Goal: Information Seeking & Learning: Learn about a topic

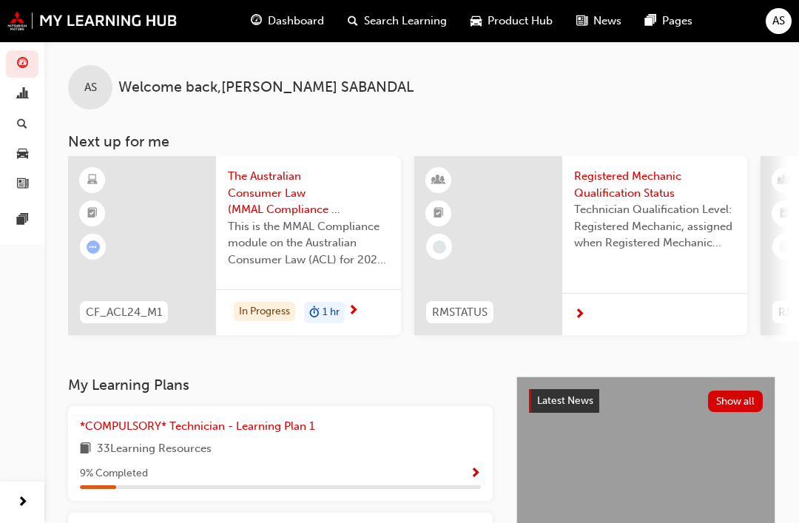
click at [411, 26] on span "Search Learning" at bounding box center [405, 21] width 83 height 17
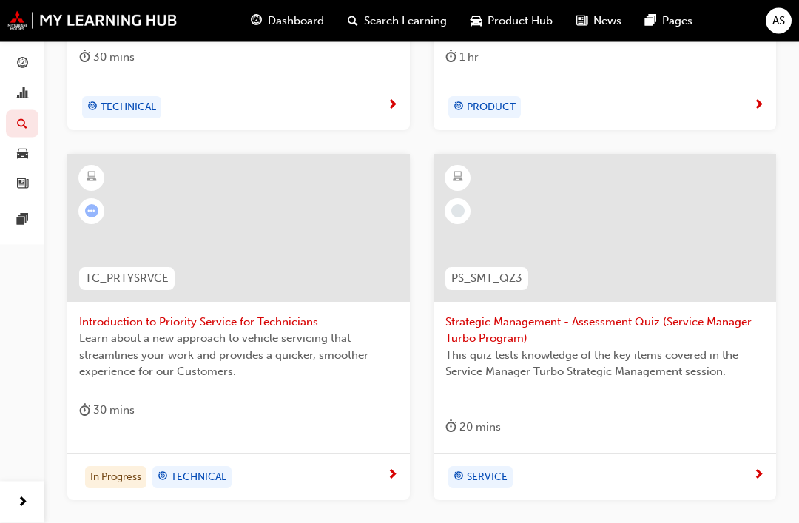
scroll to position [934, 0]
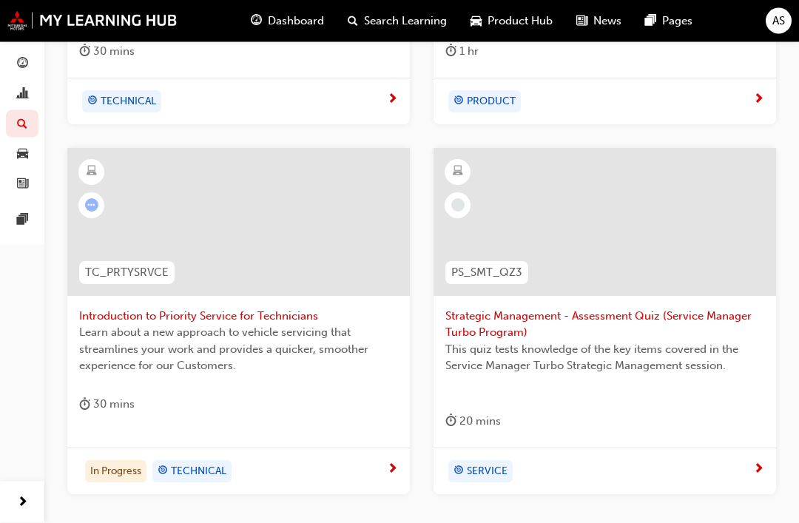
click at [297, 240] on div at bounding box center [238, 223] width 343 height 148
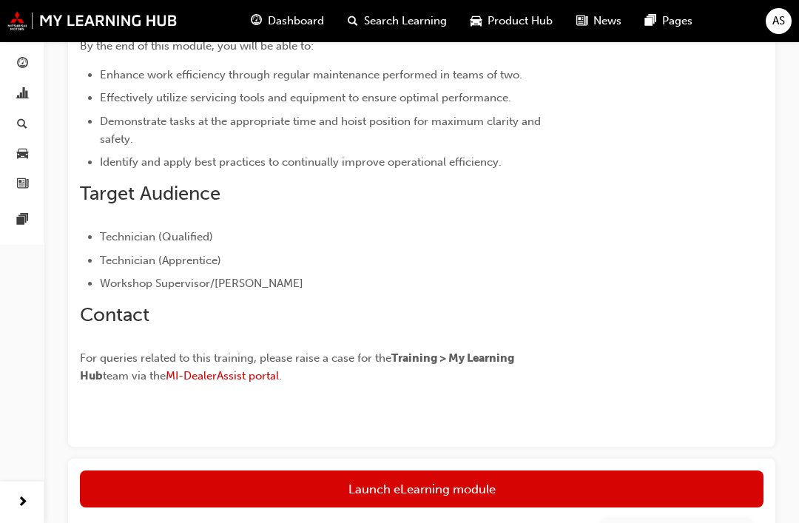
scroll to position [373, 0]
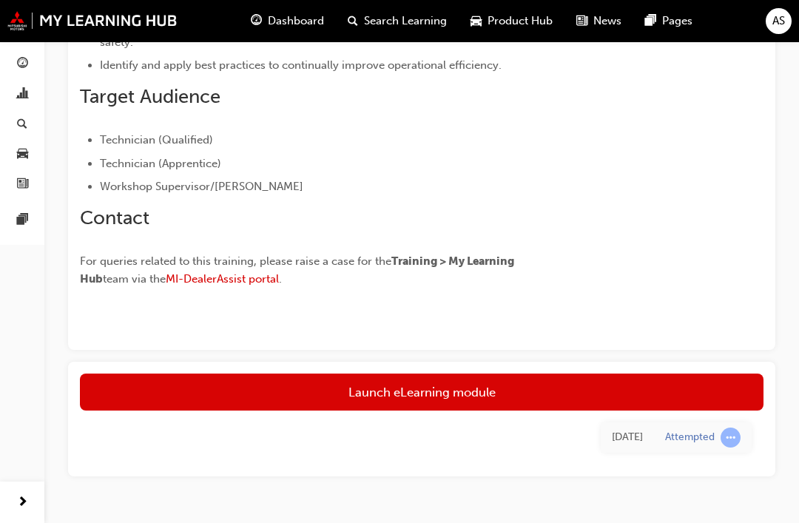
click at [465, 400] on link "Launch eLearning module" at bounding box center [422, 392] width 684 height 37
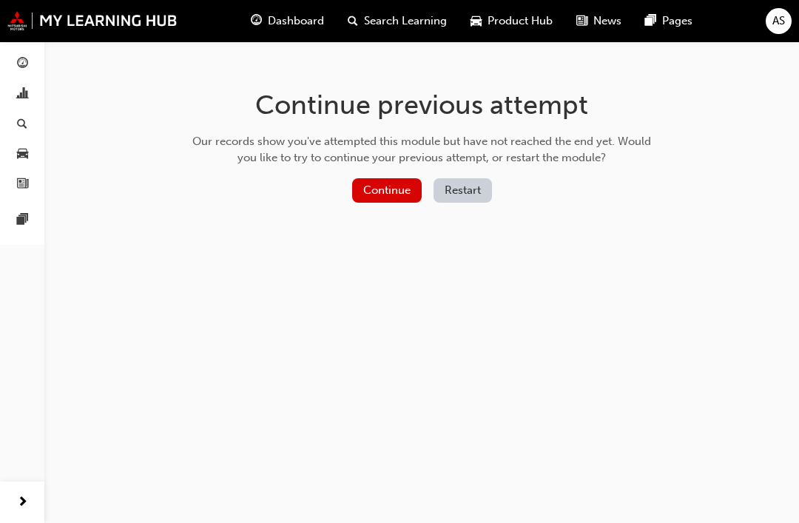
click at [382, 189] on button "Continue" at bounding box center [387, 190] width 70 height 24
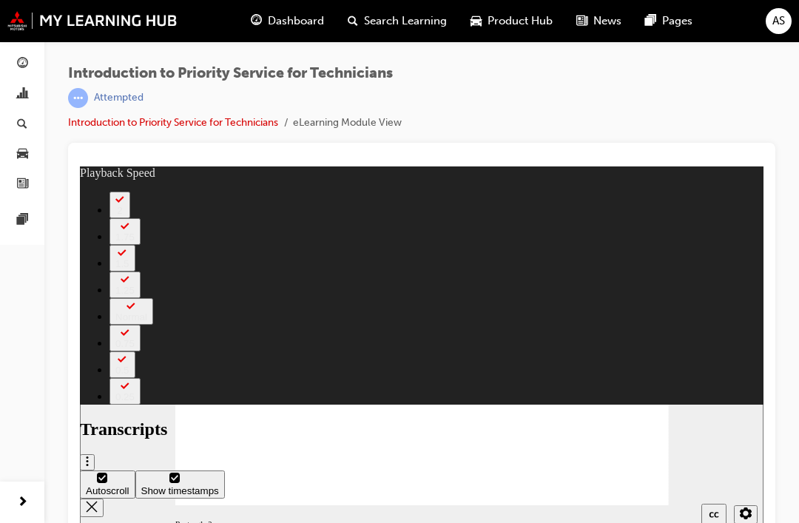
scroll to position [16, 0]
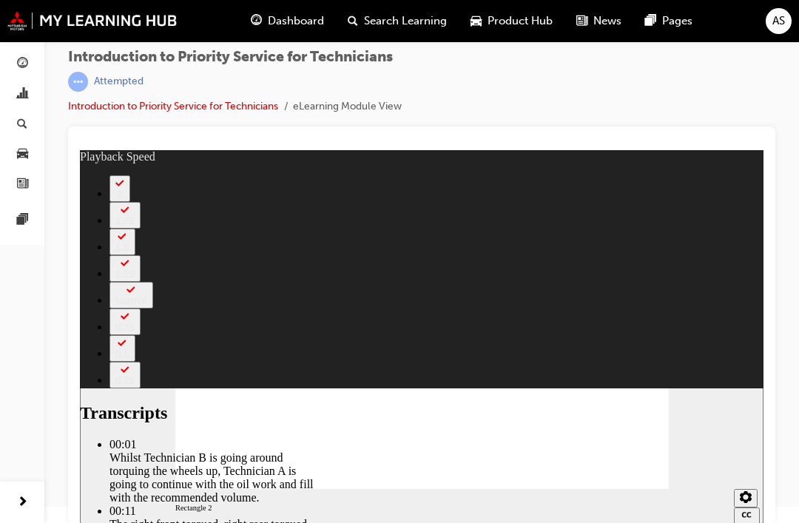
type input "406"
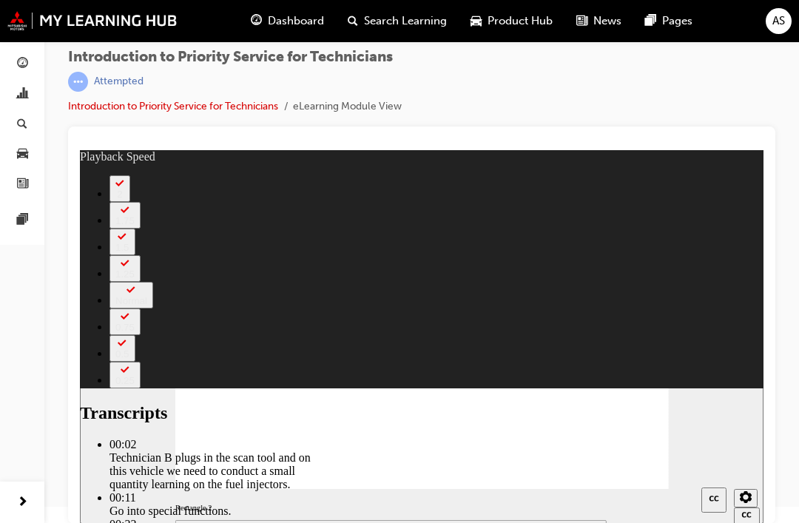
type input "44"
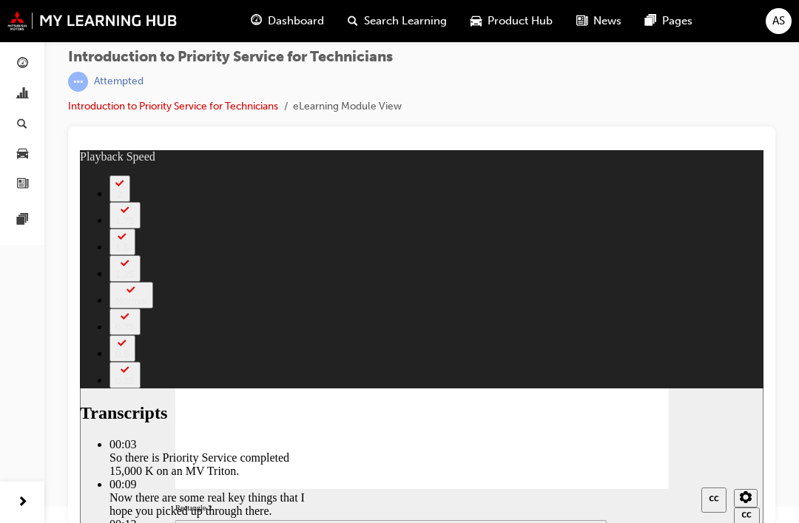
type input "125"
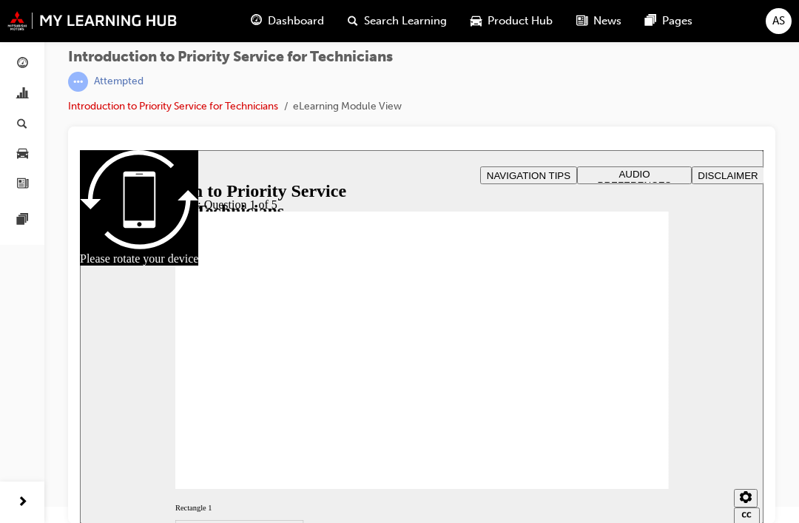
radio input "true"
checkbox input "true"
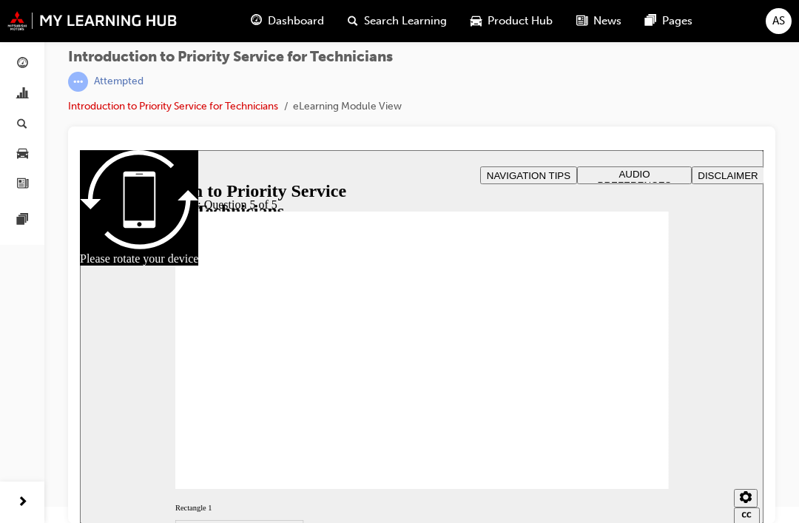
checkbox input "true"
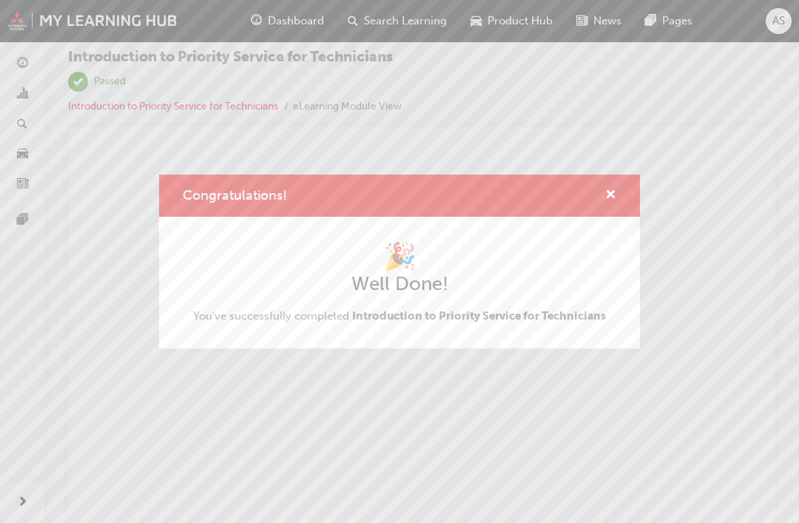
scroll to position [0, 0]
click at [614, 194] on span "cross-icon" at bounding box center [610, 195] width 11 height 13
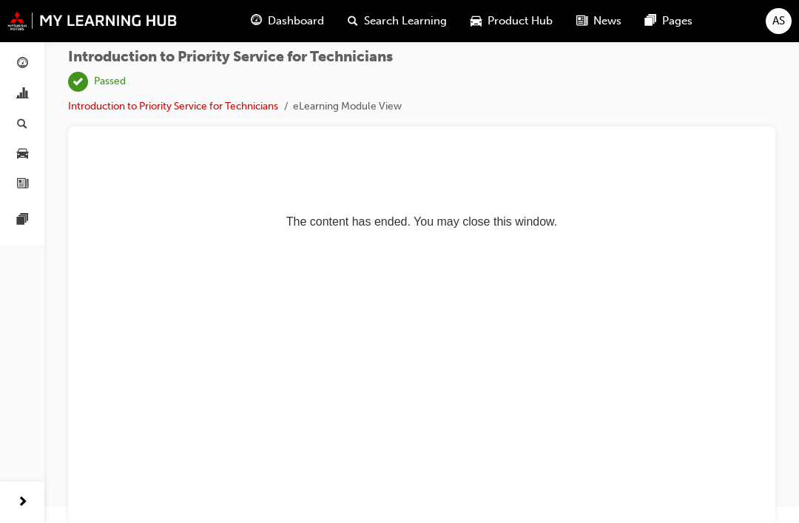
click at [403, 24] on span "Search Learning" at bounding box center [405, 21] width 83 height 17
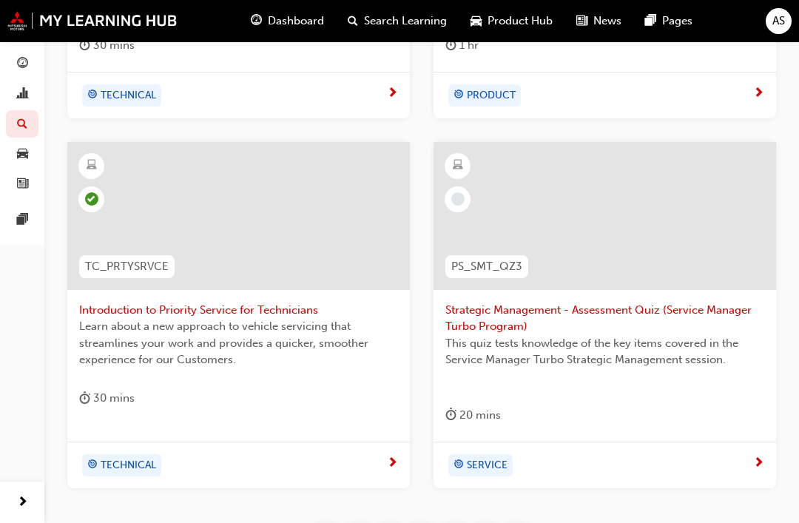
scroll to position [938, 0]
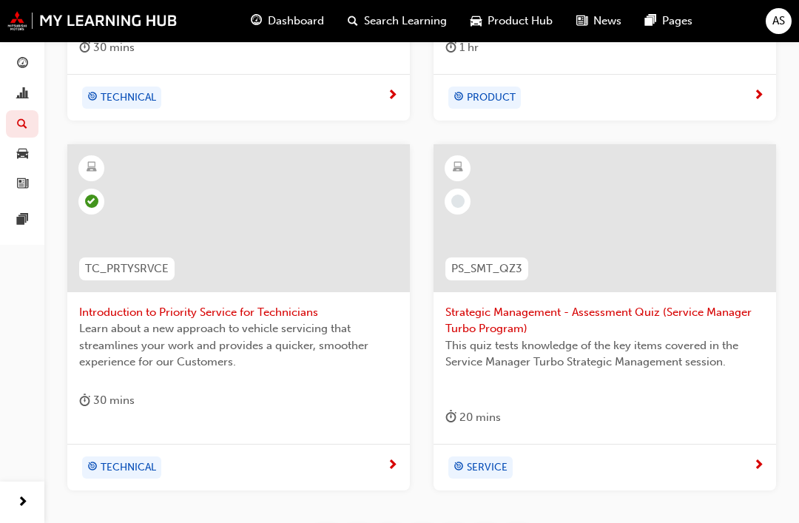
click at [749, 53] on div "1 hr" at bounding box center [604, 50] width 319 height 24
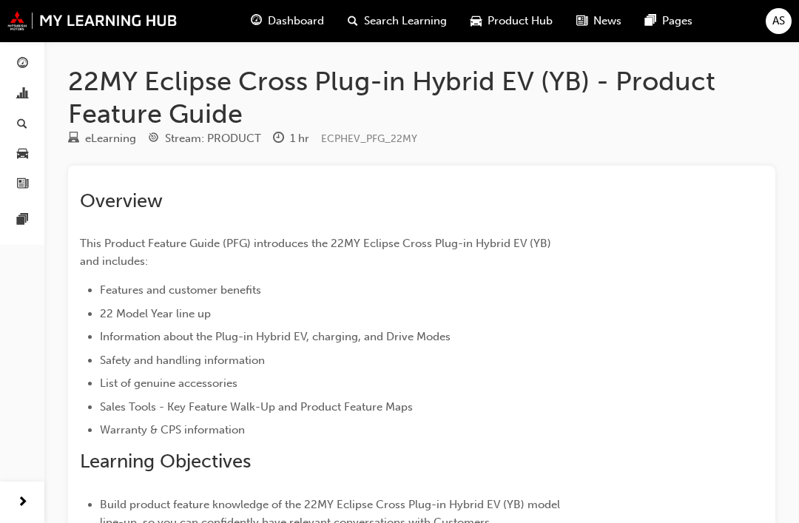
click at [390, 20] on span "Search Learning" at bounding box center [405, 21] width 83 height 17
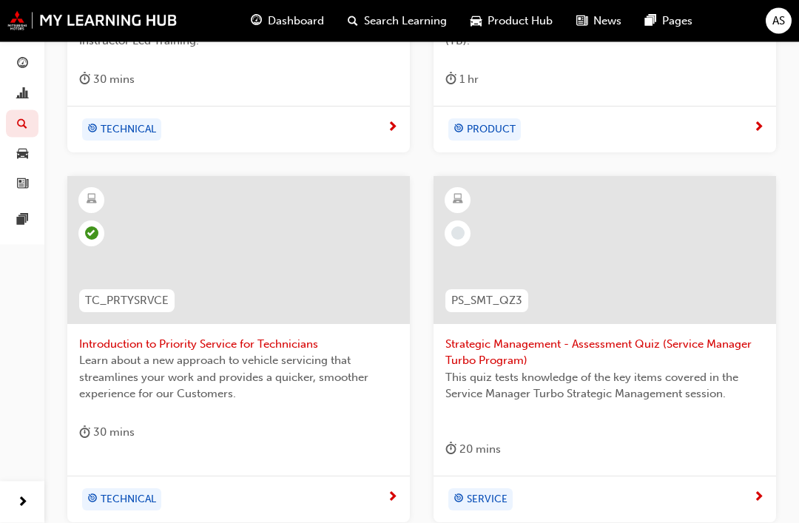
scroll to position [908, 0]
click at [547, 256] on div at bounding box center [605, 249] width 343 height 148
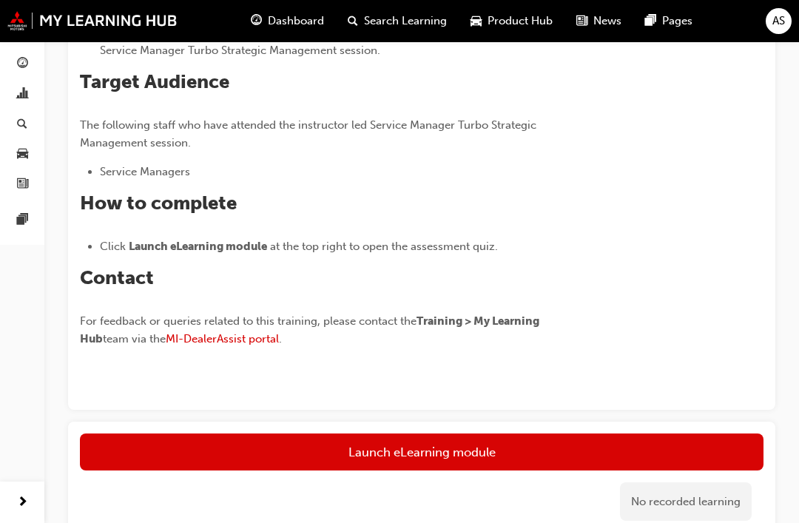
scroll to position [507, 0]
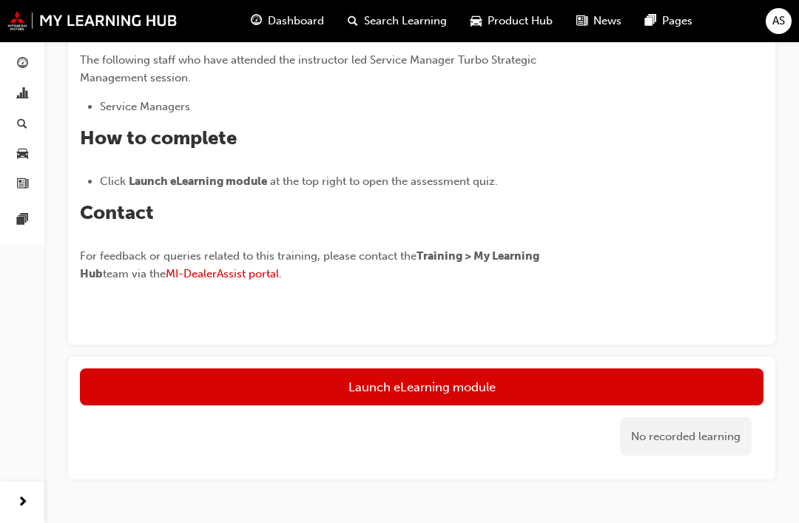
click at [453, 389] on button "Launch eLearning module" at bounding box center [422, 386] width 684 height 37
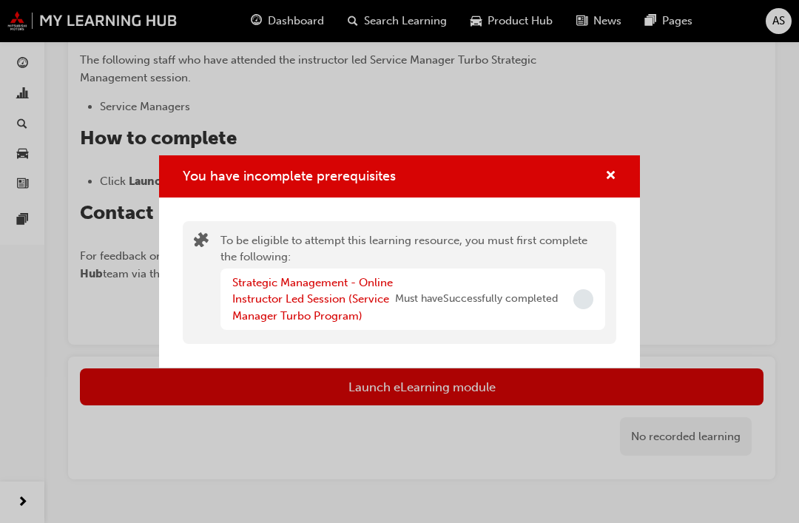
click at [587, 309] on span "Incomplete" at bounding box center [583, 299] width 20 height 20
click at [617, 192] on div "You have incomplete prerequisites" at bounding box center [399, 176] width 481 height 42
click at [613, 183] on span "cross-icon" at bounding box center [610, 176] width 11 height 13
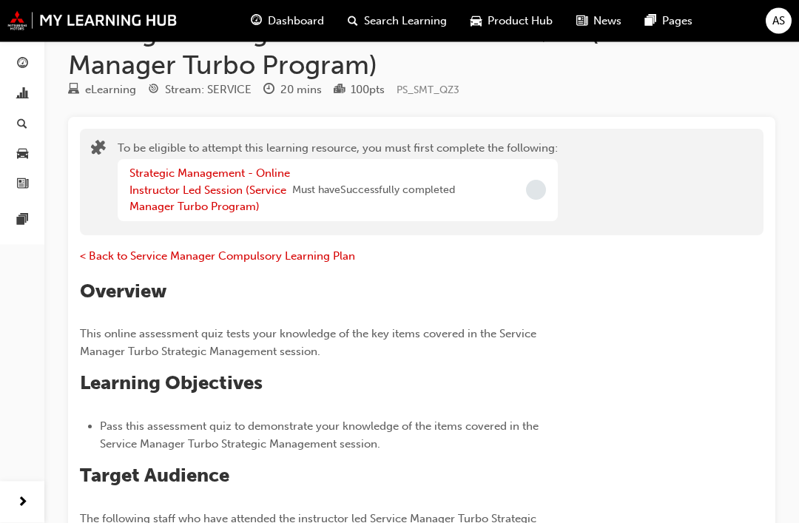
scroll to position [0, 0]
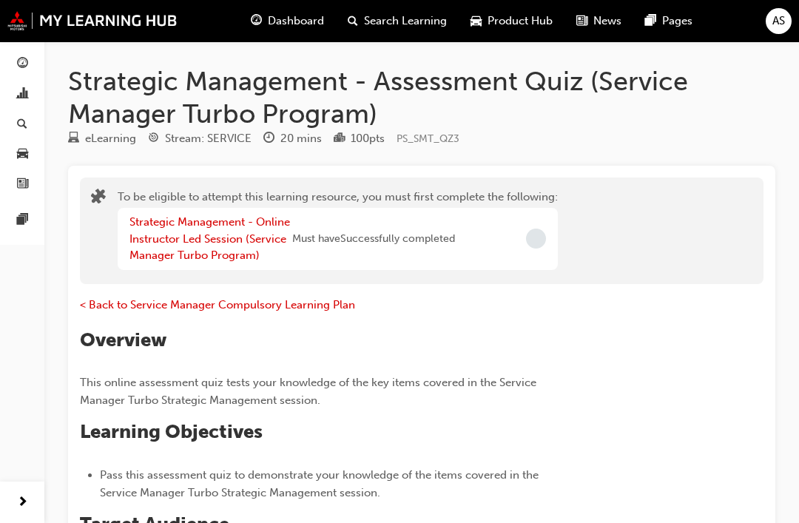
click at [408, 13] on span "Search Learning" at bounding box center [405, 21] width 83 height 17
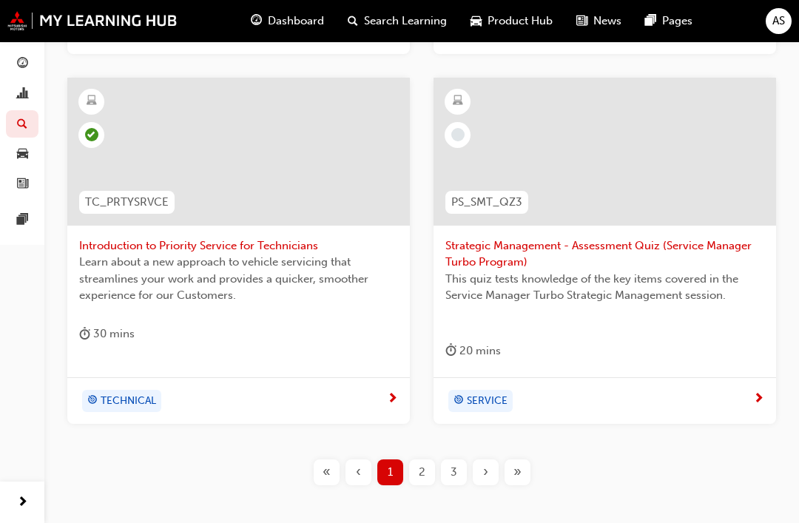
scroll to position [1032, 0]
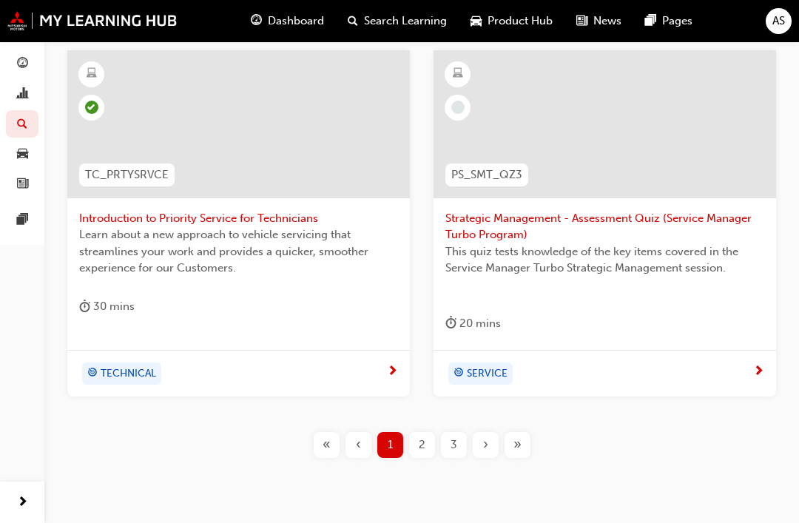
click at [422, 442] on span "2" at bounding box center [422, 444] width 7 height 17
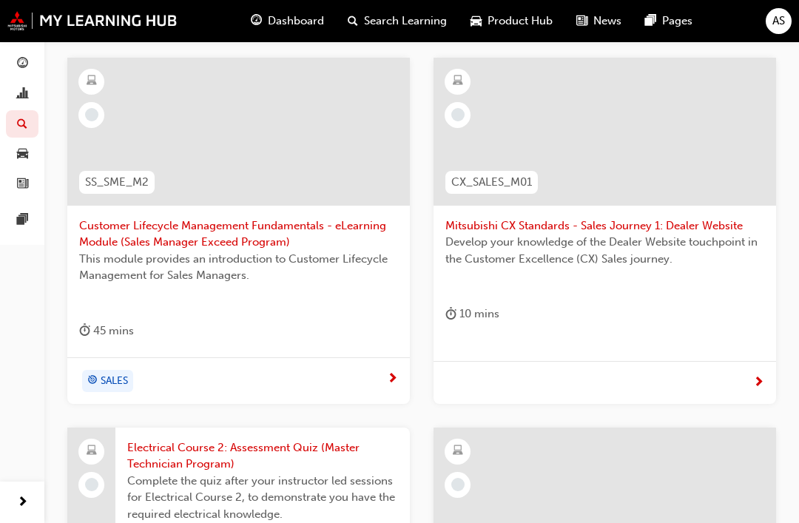
scroll to position [283, 0]
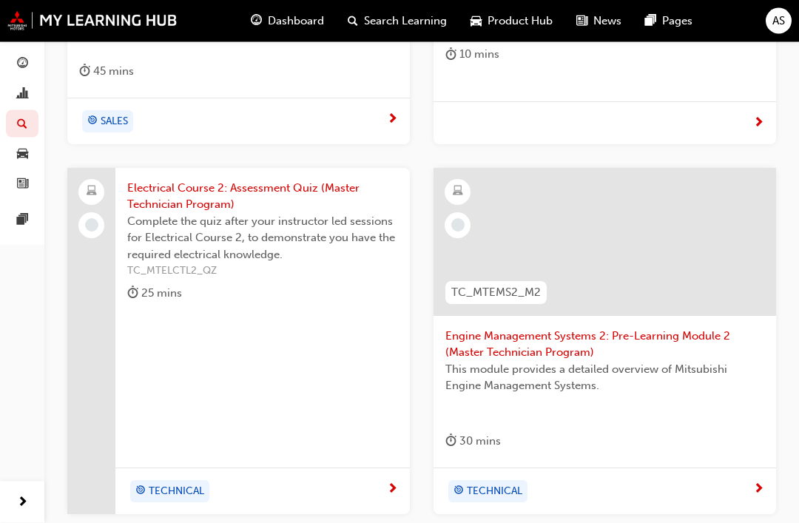
click at [176, 237] on span "Complete the quiz after your instructor led sessions for Electrical Course 2, t…" at bounding box center [262, 239] width 271 height 50
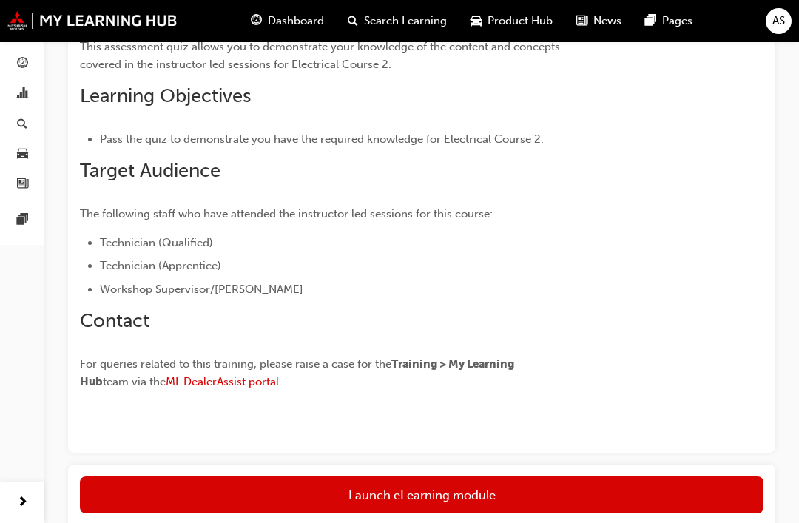
scroll to position [461, 0]
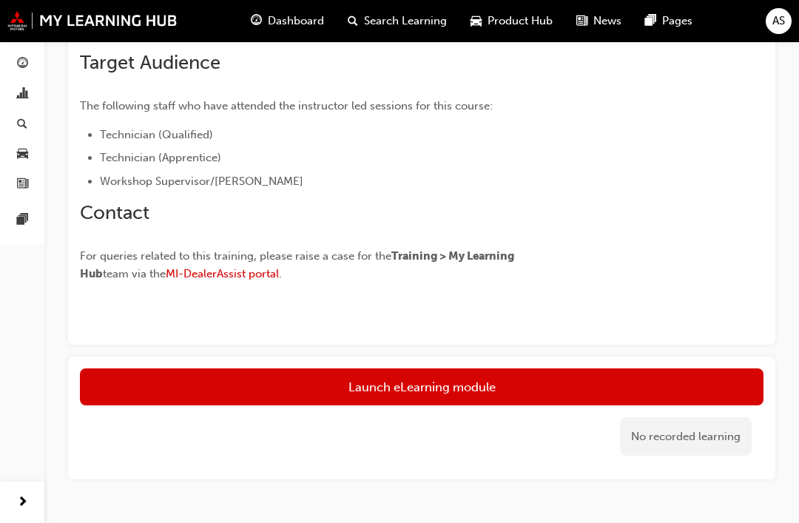
click at [488, 391] on button "Launch eLearning module" at bounding box center [422, 386] width 684 height 37
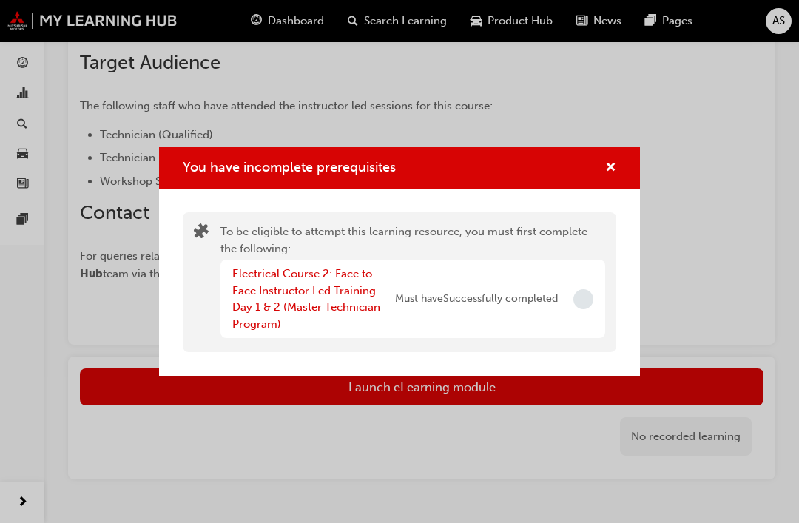
click at [614, 175] on span "cross-icon" at bounding box center [610, 168] width 11 height 13
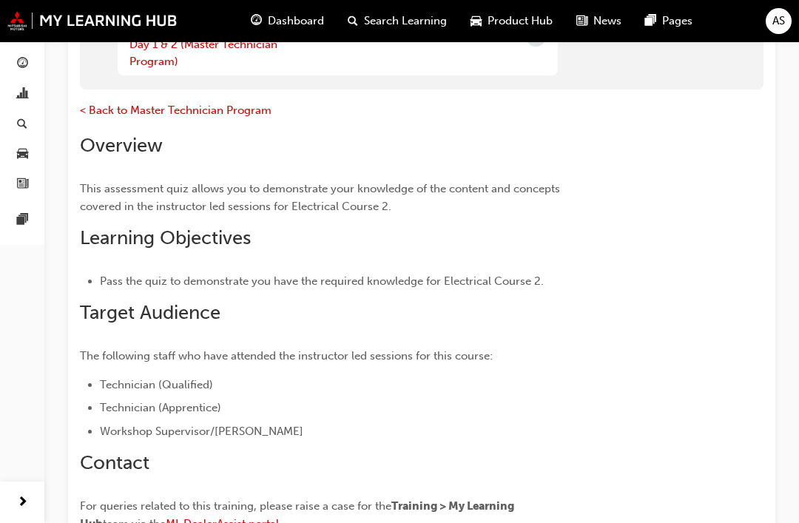
scroll to position [0, 0]
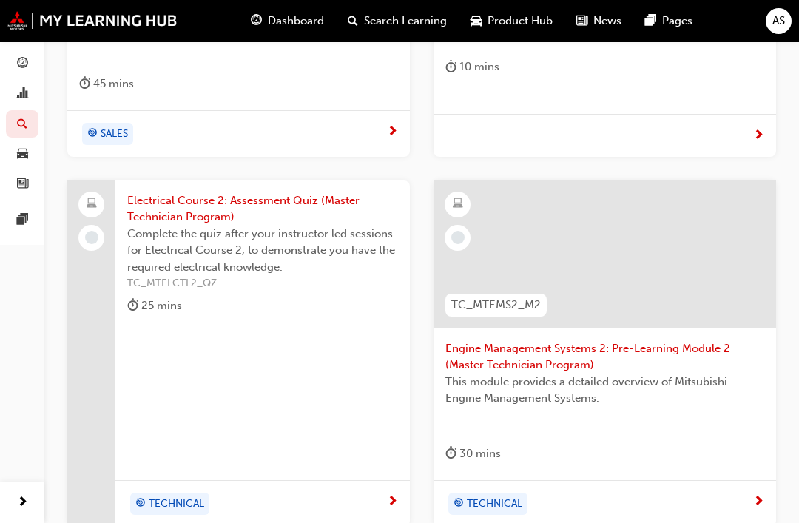
scroll to position [532, 0]
click at [633, 276] on div at bounding box center [605, 255] width 343 height 148
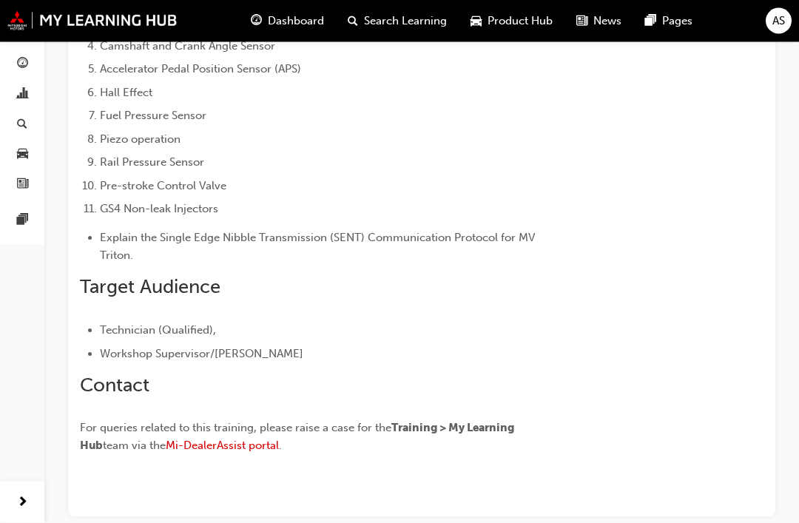
scroll to position [23, 0]
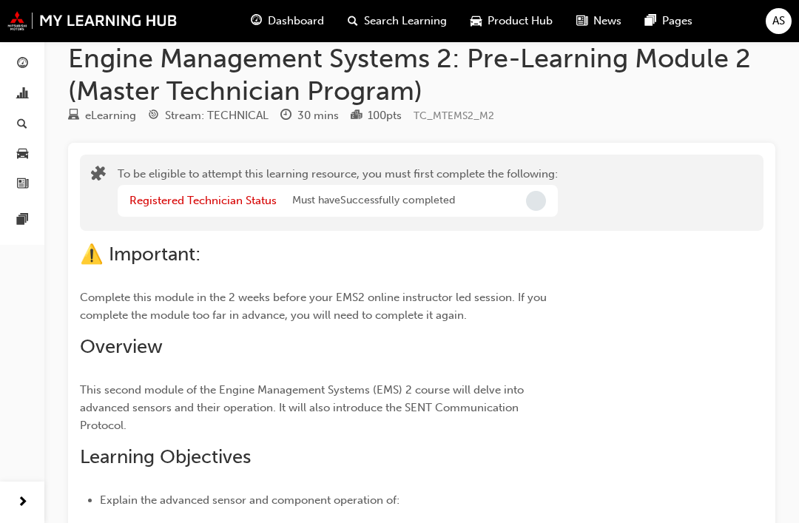
click at [539, 198] on span "Incomplete" at bounding box center [536, 201] width 20 height 20
click at [544, 210] on div "Registered Technician Status Must have Successfully completed" at bounding box center [338, 201] width 440 height 32
click at [549, 201] on div "Registered Technician Status Must have Successfully completed" at bounding box center [338, 201] width 440 height 32
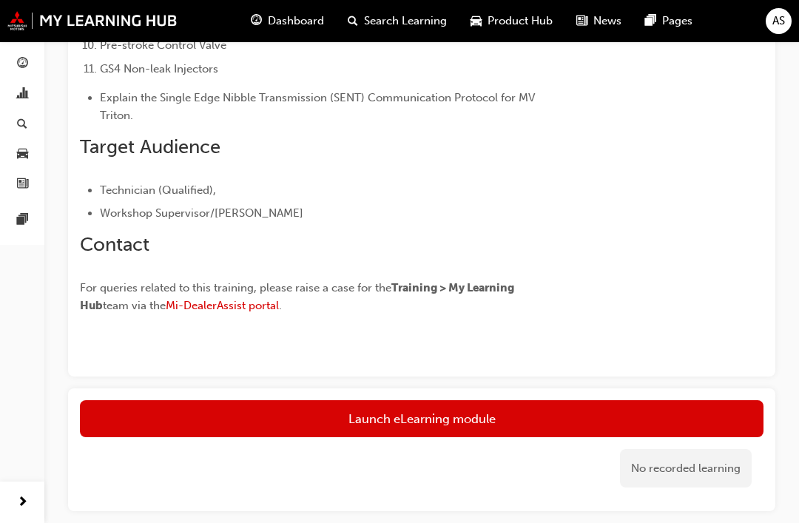
scroll to position [749, 0]
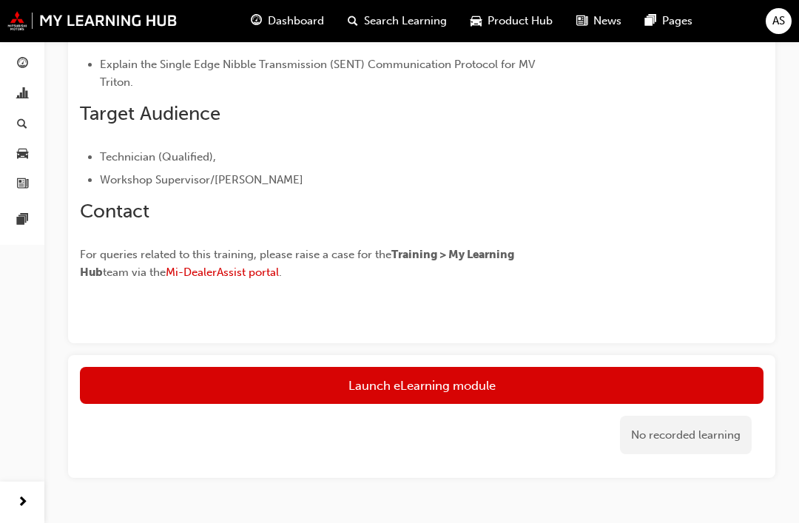
click at [457, 382] on button "Launch eLearning module" at bounding box center [422, 385] width 684 height 37
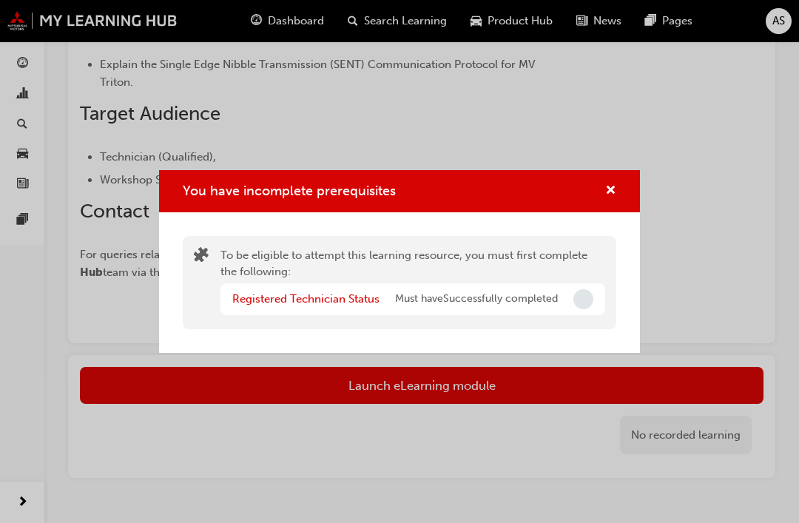
click at [581, 309] on span "Incomplete" at bounding box center [583, 299] width 20 height 20
click at [612, 198] on span "cross-icon" at bounding box center [610, 191] width 11 height 13
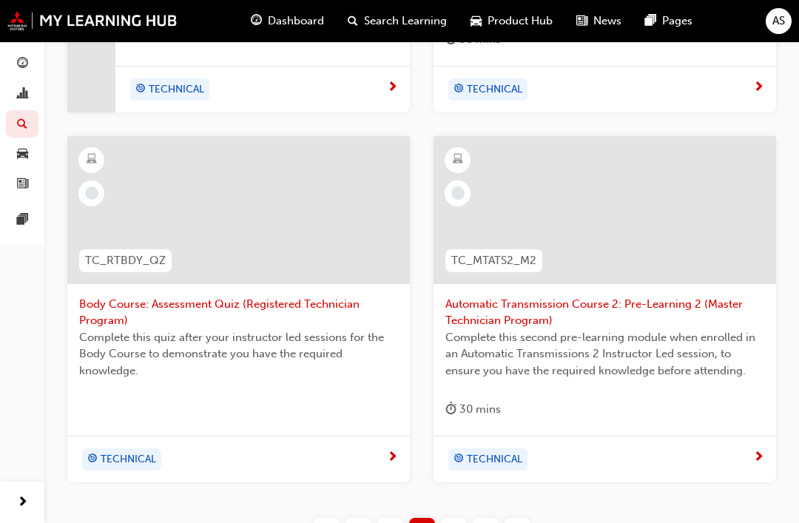
scroll to position [1032, 0]
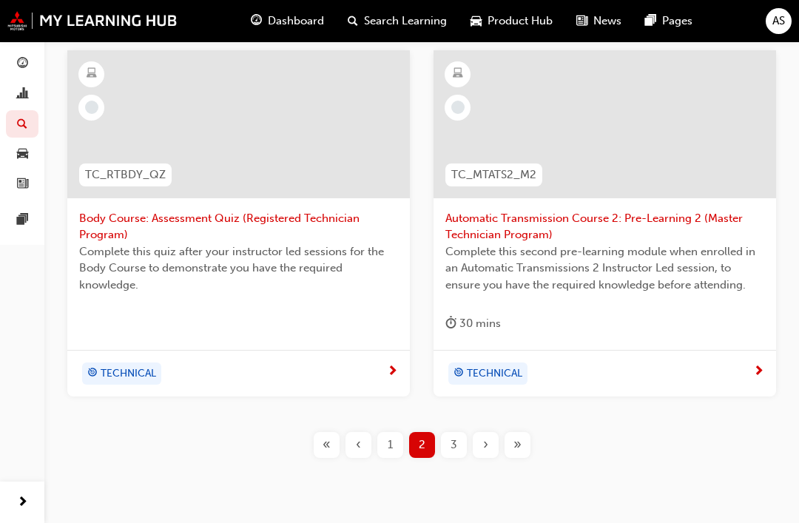
click at [456, 437] on span "3" at bounding box center [454, 444] width 7 height 17
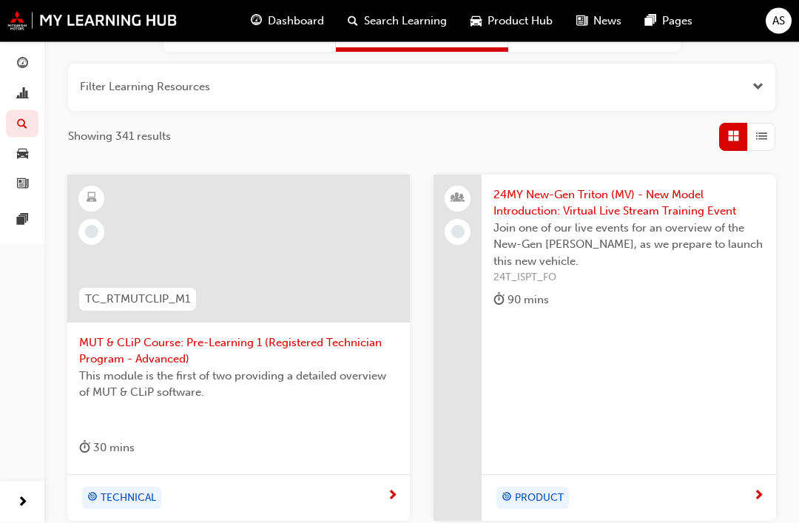
scroll to position [168, 0]
click at [214, 264] on div at bounding box center [238, 249] width 343 height 148
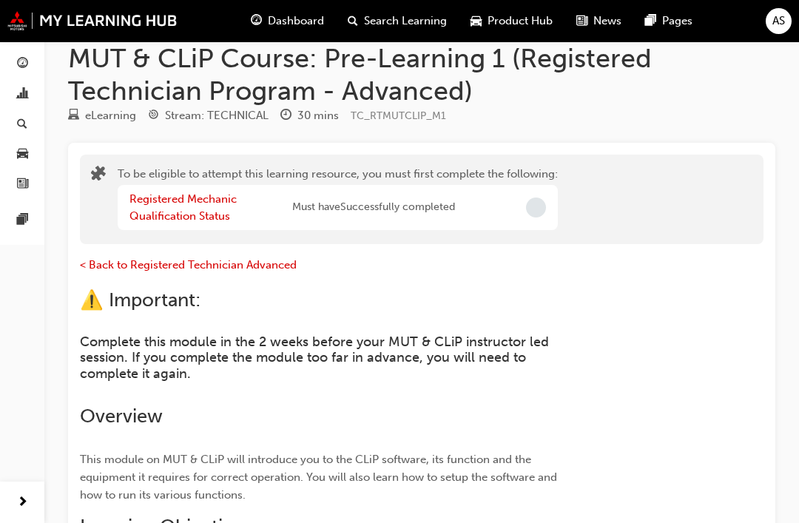
scroll to position [7, 0]
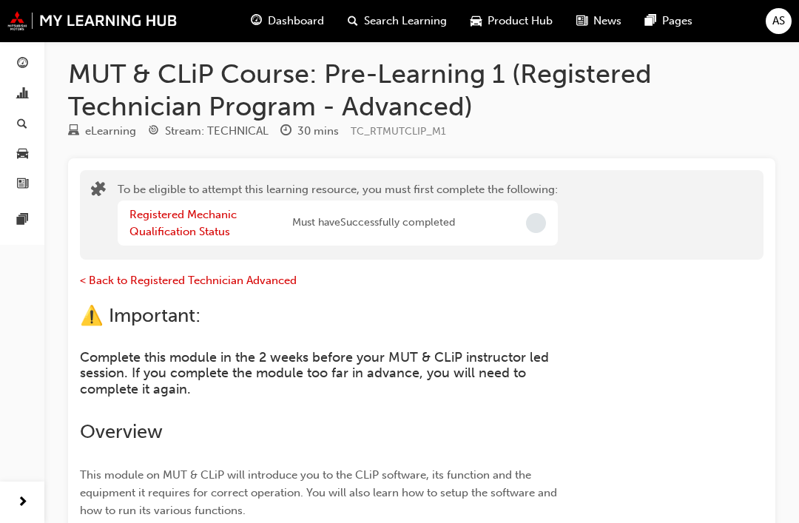
click at [541, 225] on span "Incomplete" at bounding box center [536, 223] width 20 height 20
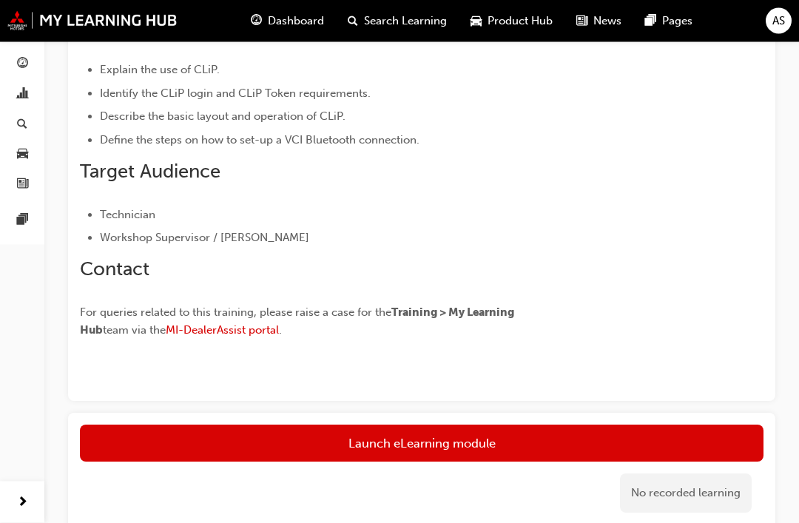
scroll to position [578, 0]
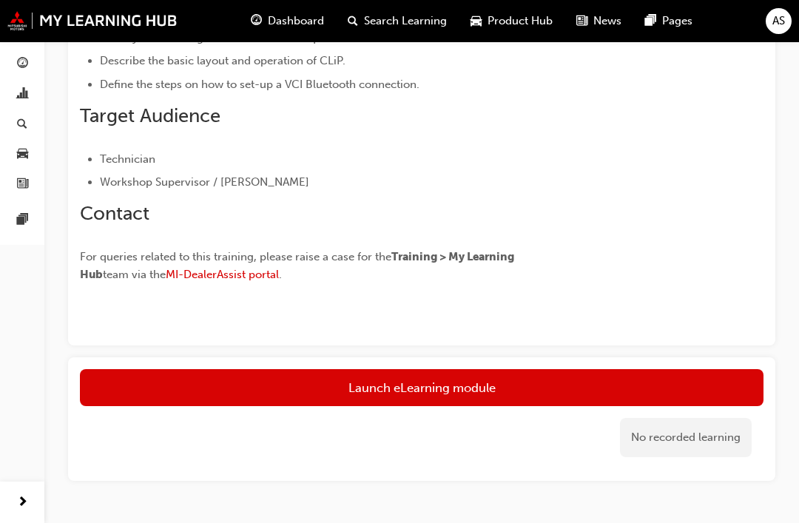
click at [547, 387] on button "Launch eLearning module" at bounding box center [422, 387] width 684 height 37
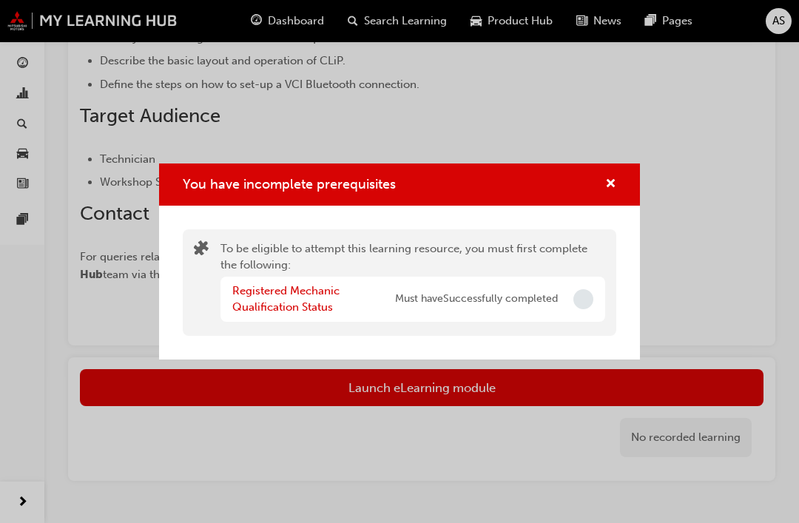
click at [614, 192] on span "cross-icon" at bounding box center [610, 184] width 11 height 13
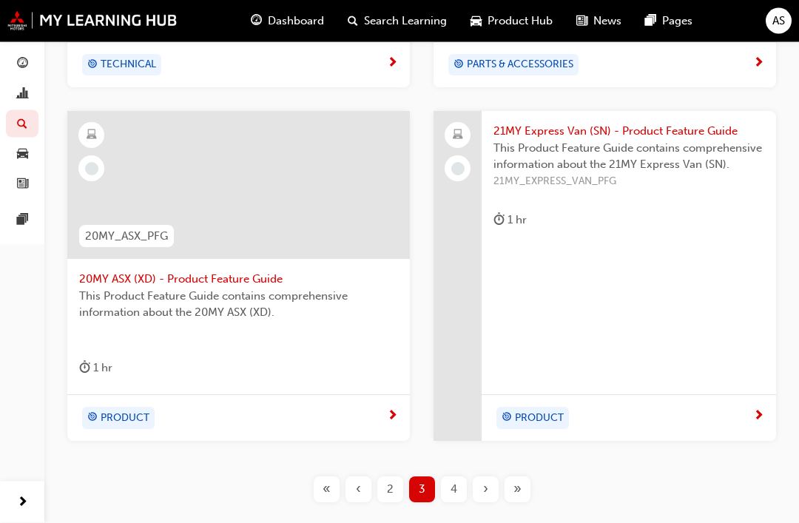
scroll to position [954, 0]
click at [674, 273] on div "21MY Express Van (SN) - Product Feature Guide This Product Feature Guide contai…" at bounding box center [629, 276] width 294 height 330
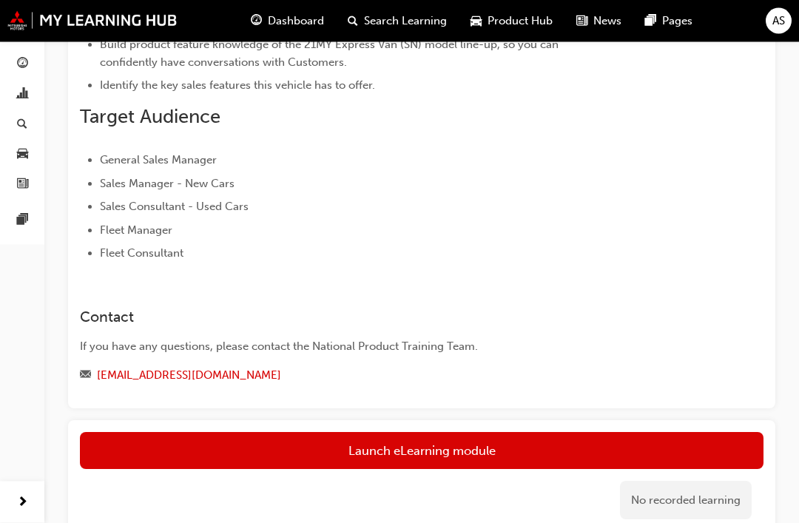
scroll to position [512, 0]
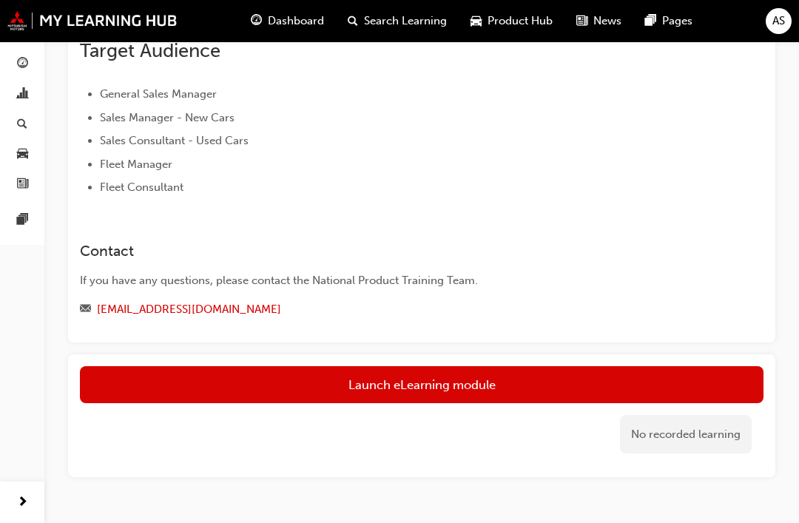
click at [456, 383] on link "Launch eLearning module" at bounding box center [422, 384] width 684 height 37
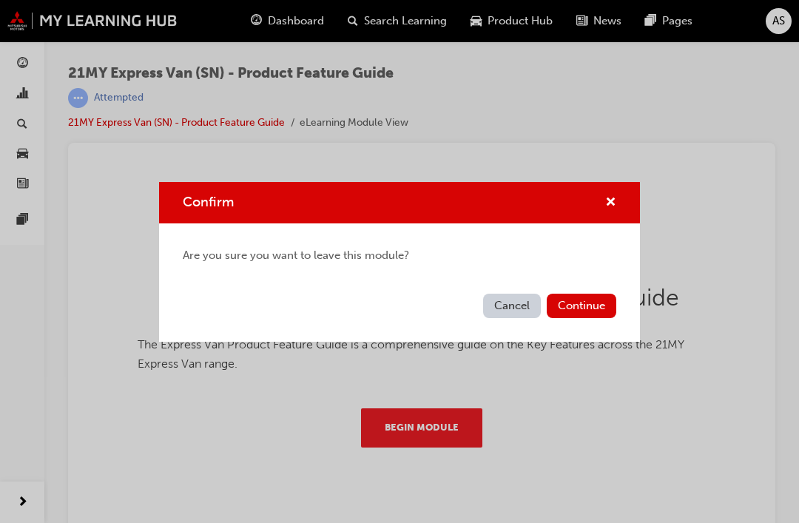
click at [615, 197] on span "cross-icon" at bounding box center [610, 203] width 11 height 13
click at [510, 313] on button "Cancel" at bounding box center [512, 306] width 58 height 24
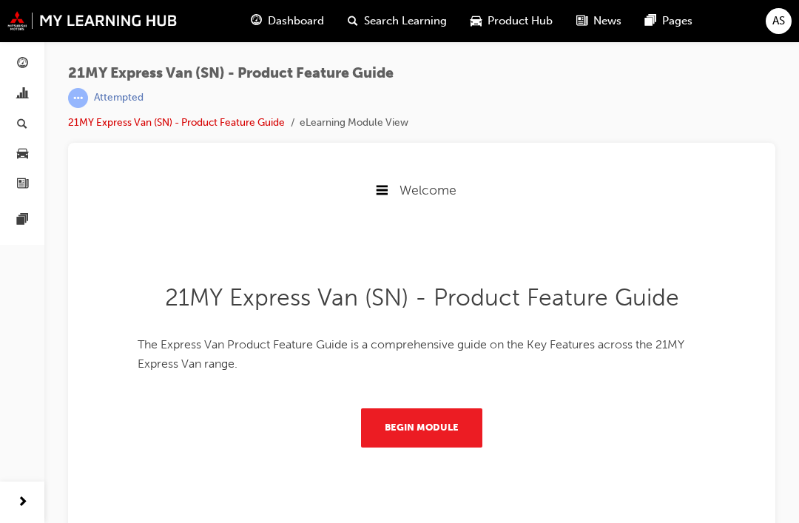
click at [406, 24] on span "Search Learning" at bounding box center [405, 21] width 83 height 17
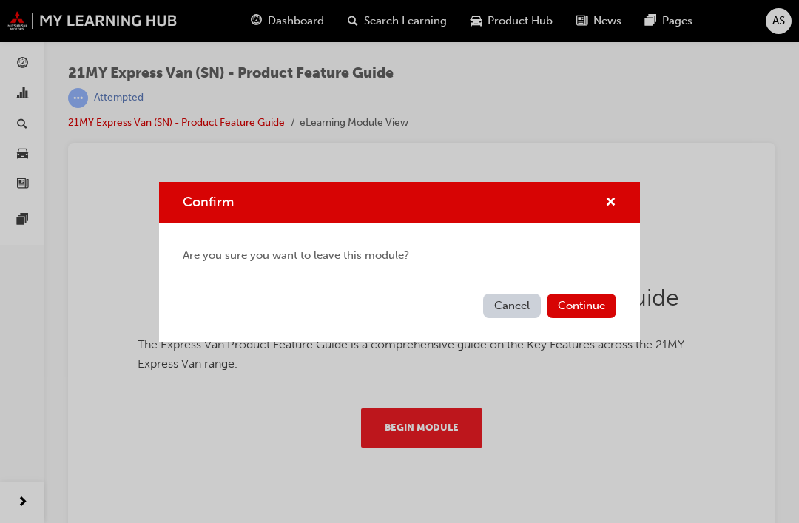
click at [593, 305] on button "Continue" at bounding box center [582, 306] width 70 height 24
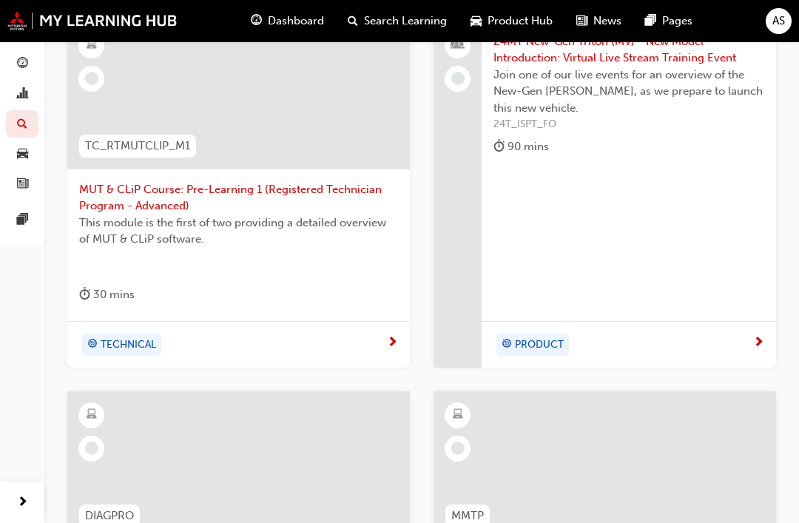
scroll to position [319, 0]
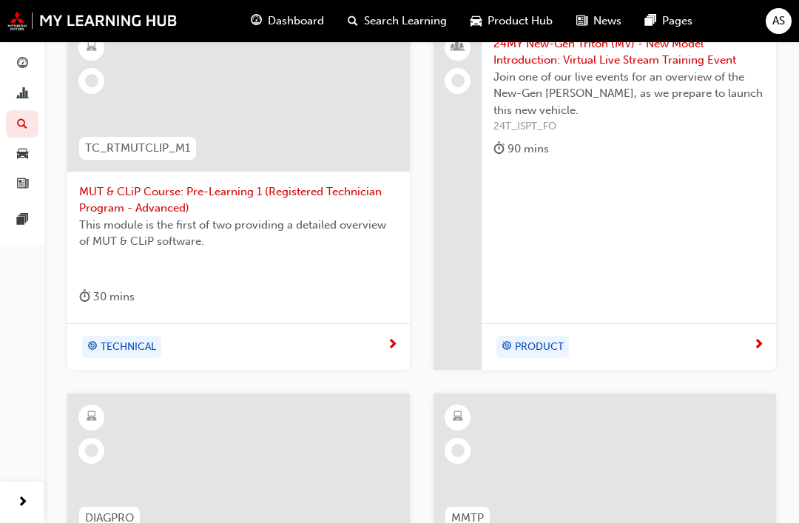
click at [308, 28] on span "Dashboard" at bounding box center [296, 21] width 56 height 17
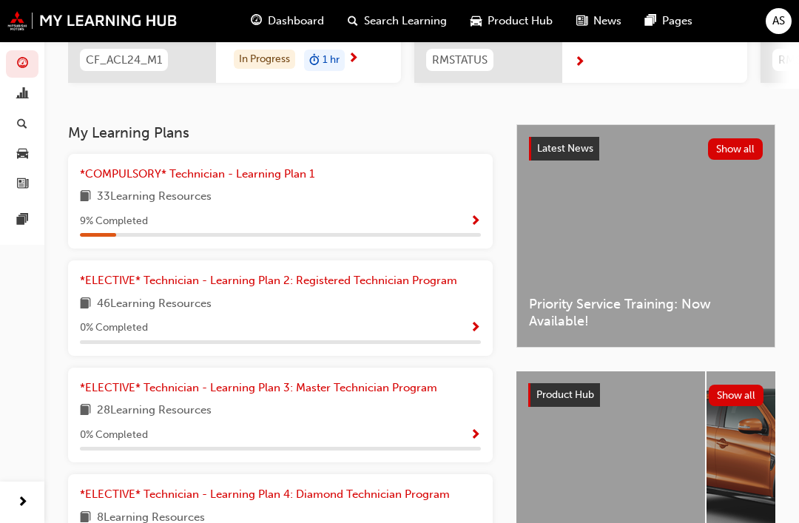
scroll to position [251, 0]
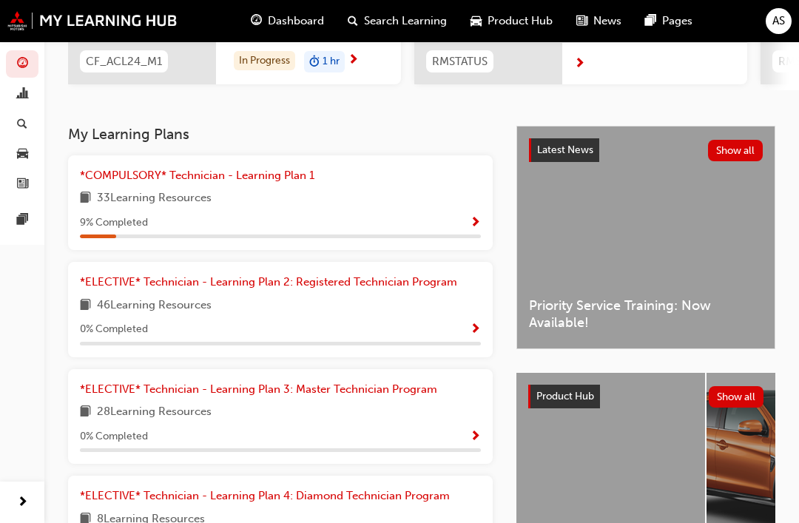
click at [368, 285] on link "*ELECTIVE* Technician - Learning Plan 2: Registered Technician Program" at bounding box center [271, 282] width 383 height 17
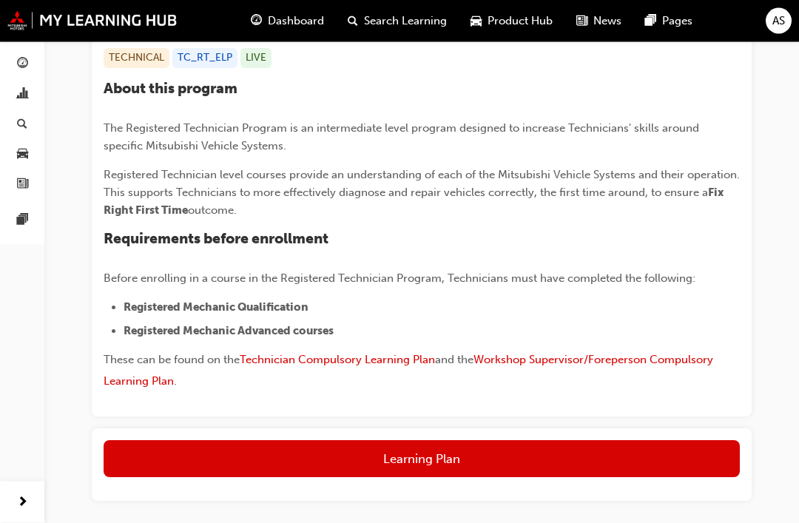
scroll to position [322, 0]
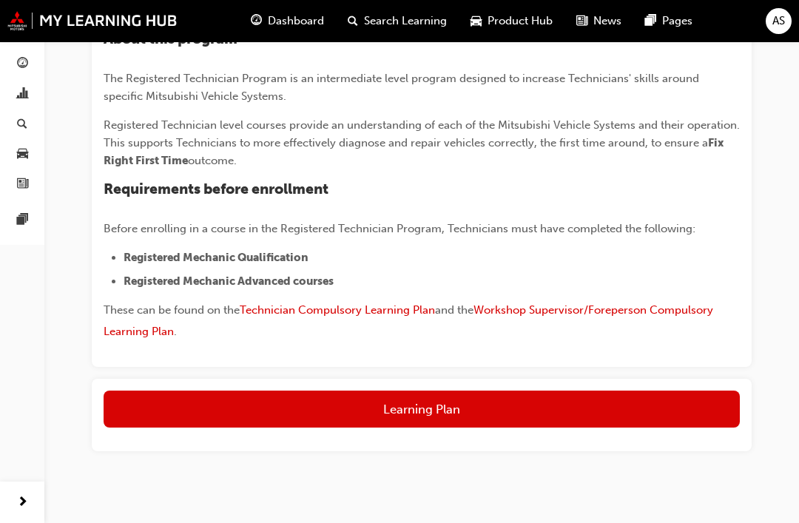
click at [434, 418] on button "Learning Plan" at bounding box center [422, 409] width 636 height 37
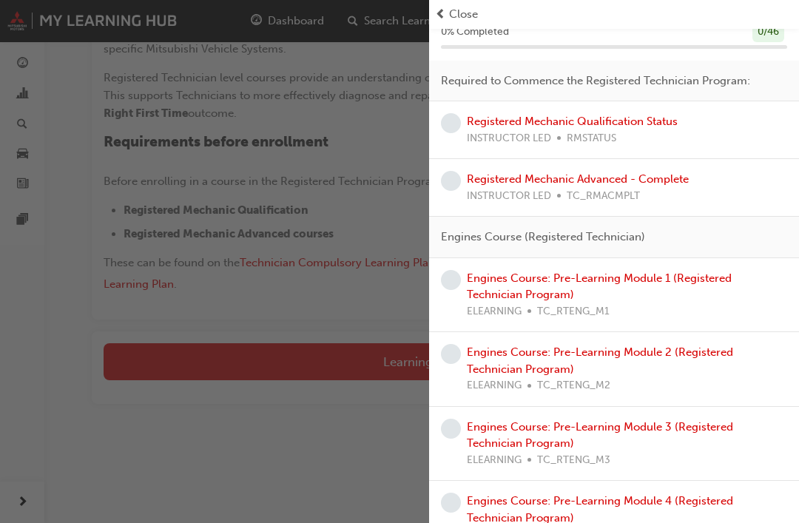
scroll to position [78, 0]
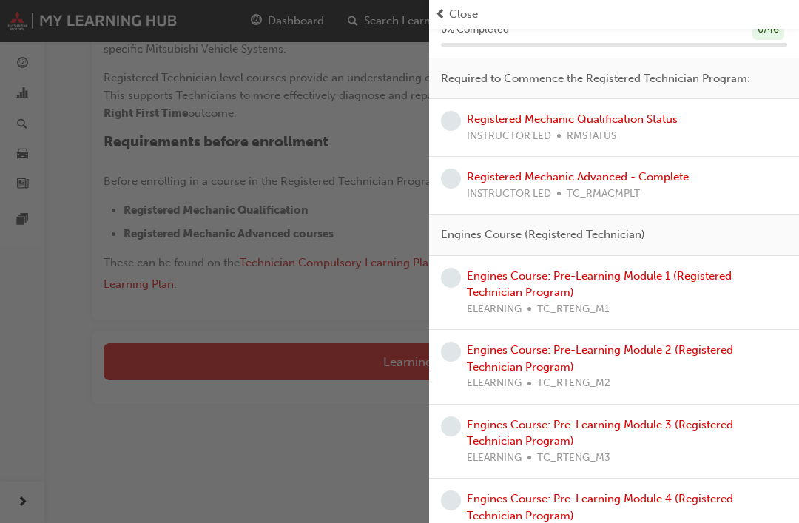
click at [567, 283] on link "Engines Course: Pre-Learning Module 1 (Registered Technician Program)" at bounding box center [599, 284] width 265 height 30
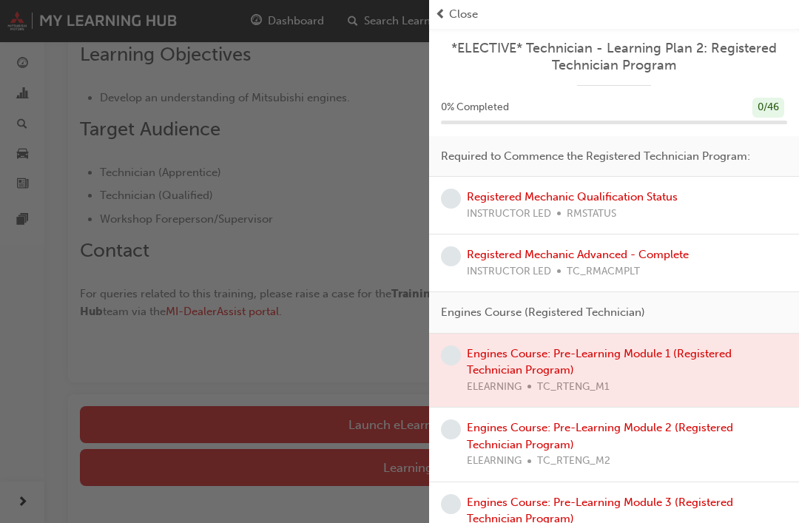
click at [564, 356] on div at bounding box center [614, 371] width 370 height 74
click at [456, 12] on span "Close" at bounding box center [463, 14] width 29 height 17
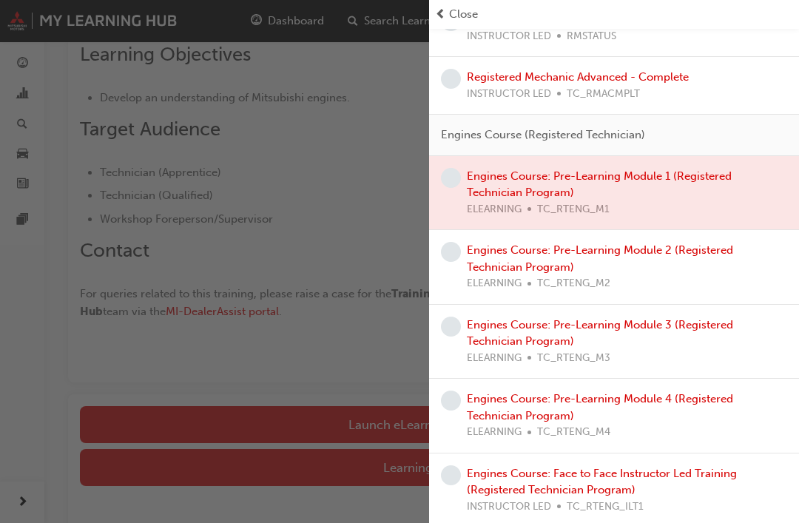
scroll to position [167, 0]
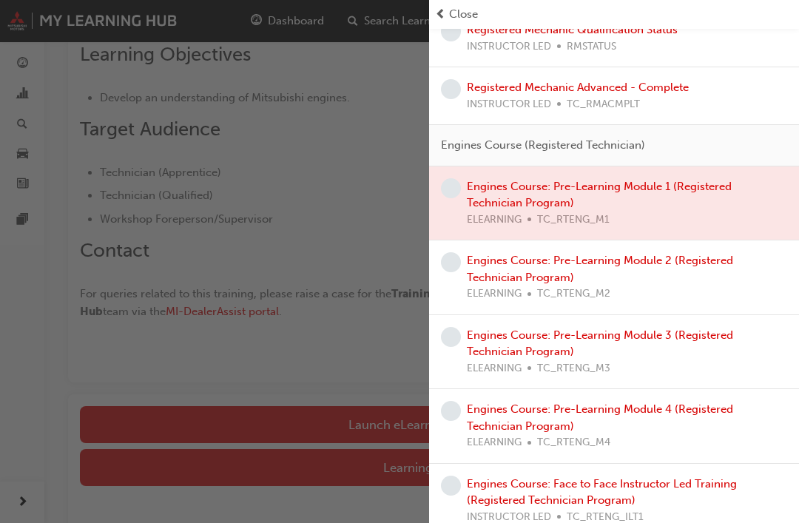
click at [568, 189] on div at bounding box center [614, 203] width 370 height 74
click at [601, 192] on div at bounding box center [614, 203] width 370 height 74
click at [603, 199] on div at bounding box center [614, 203] width 370 height 74
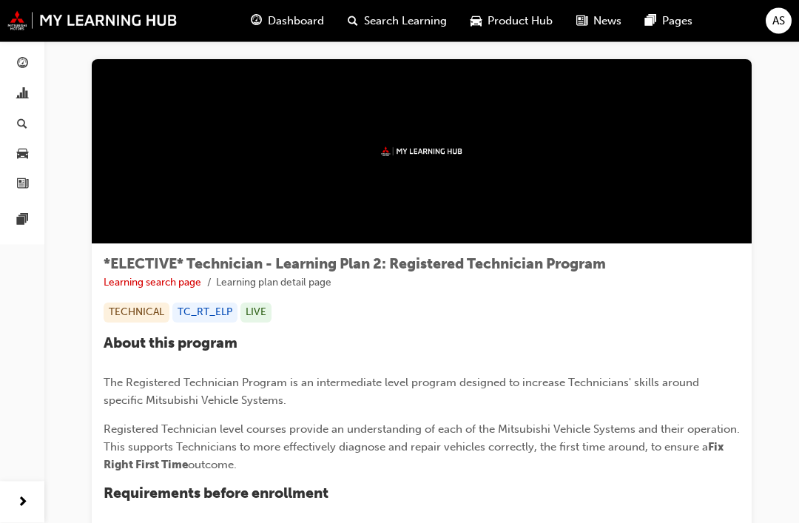
scroll to position [18, 0]
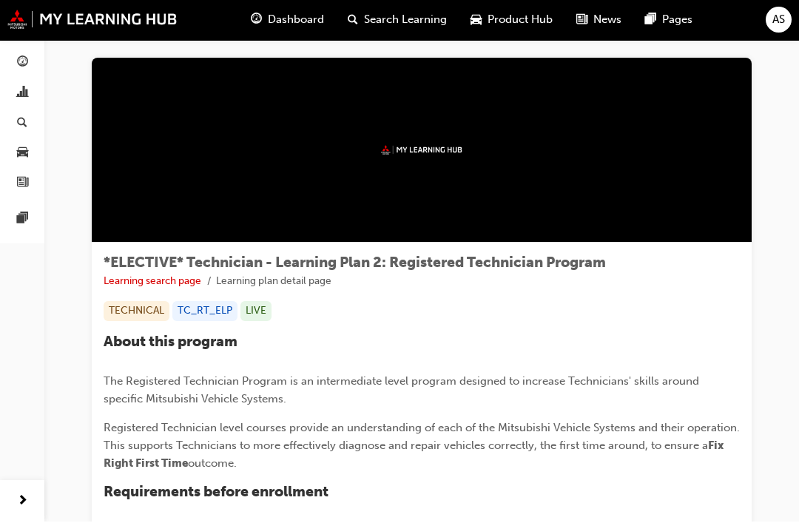
click at [146, 300] on div "*ELECTIVE* Technician - Learning Plan 2: Registered Technician Program Learning…" at bounding box center [422, 457] width 660 height 427
click at [144, 311] on div "TECHNICAL" at bounding box center [137, 313] width 66 height 20
click at [213, 307] on div "TC_RT_ELP" at bounding box center [204, 313] width 65 height 20
click at [262, 316] on div "LIVE" at bounding box center [255, 313] width 31 height 20
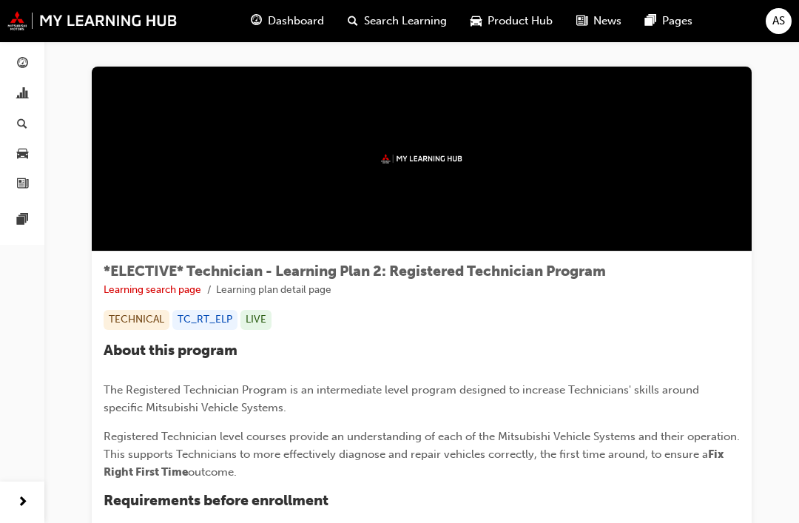
scroll to position [0, 0]
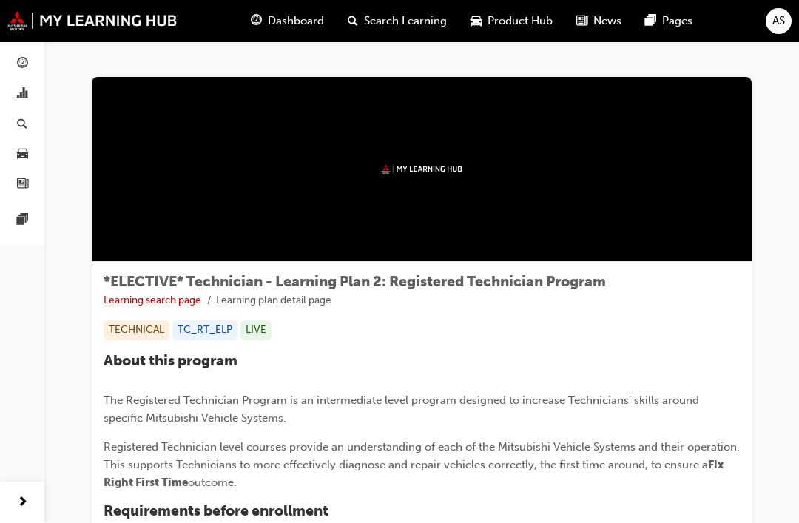
click at [405, 21] on span "Search Learning" at bounding box center [405, 21] width 83 height 17
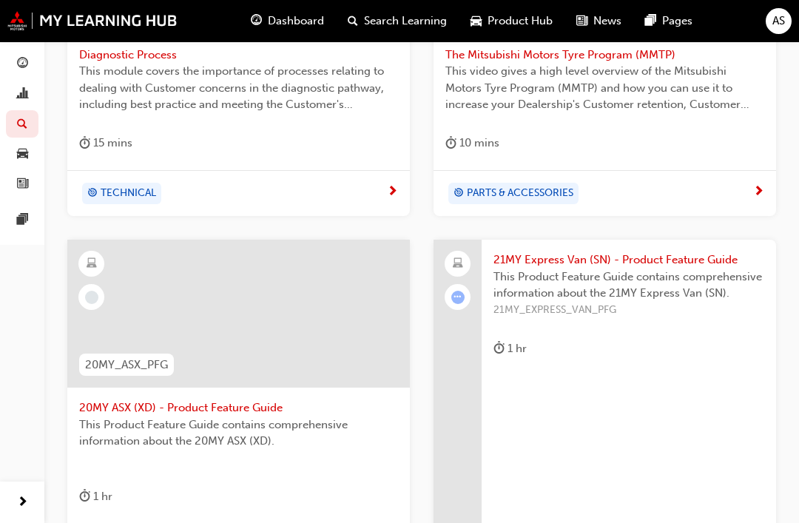
scroll to position [999, 0]
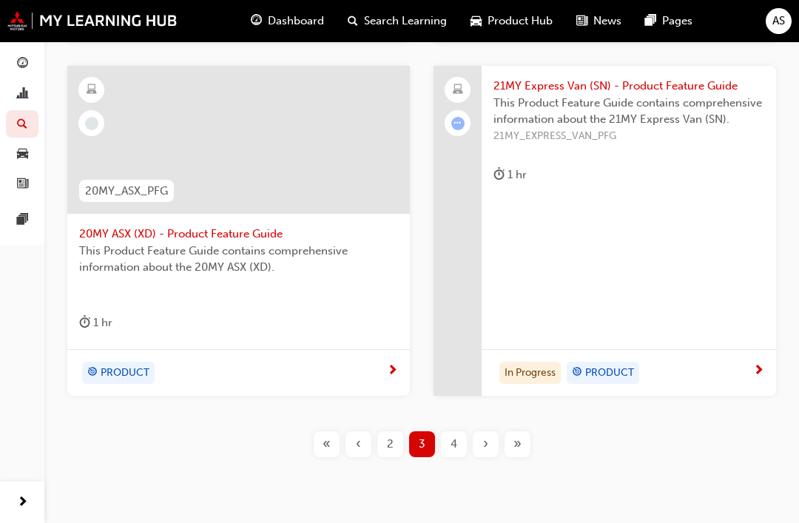
click at [458, 437] on div "4" at bounding box center [454, 444] width 26 height 26
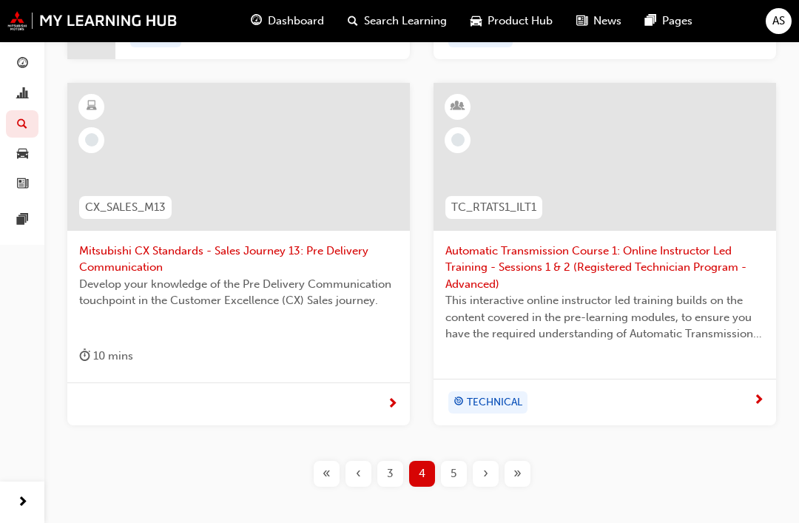
click at [463, 468] on div "5" at bounding box center [454, 474] width 26 height 26
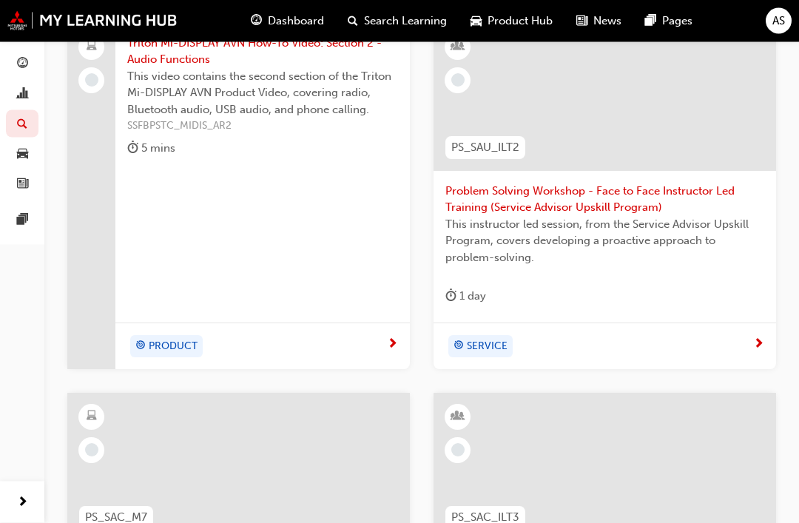
scroll to position [269, 0]
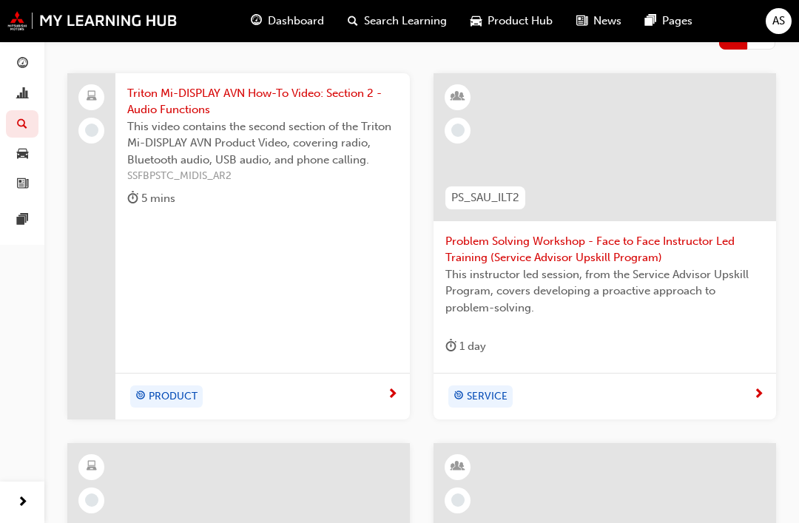
click at [317, 156] on span "This video contains the second section of the Triton Mi-DISPLAY AVN Product Vid…" at bounding box center [262, 143] width 271 height 50
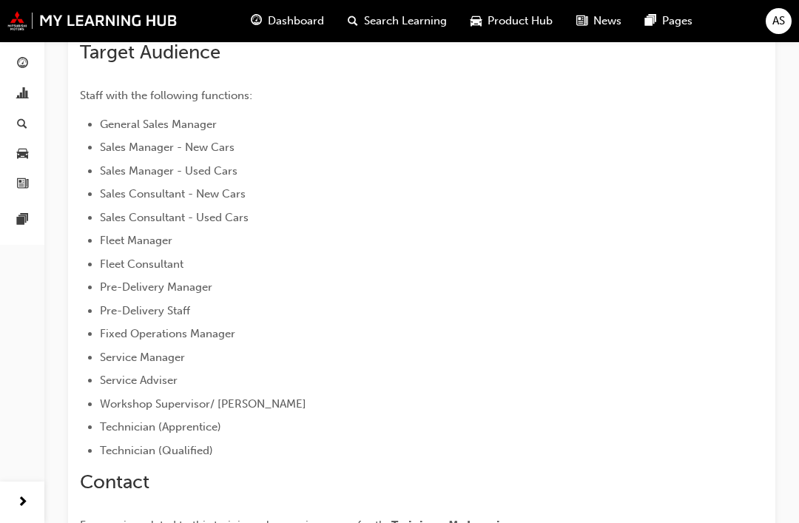
scroll to position [814, 0]
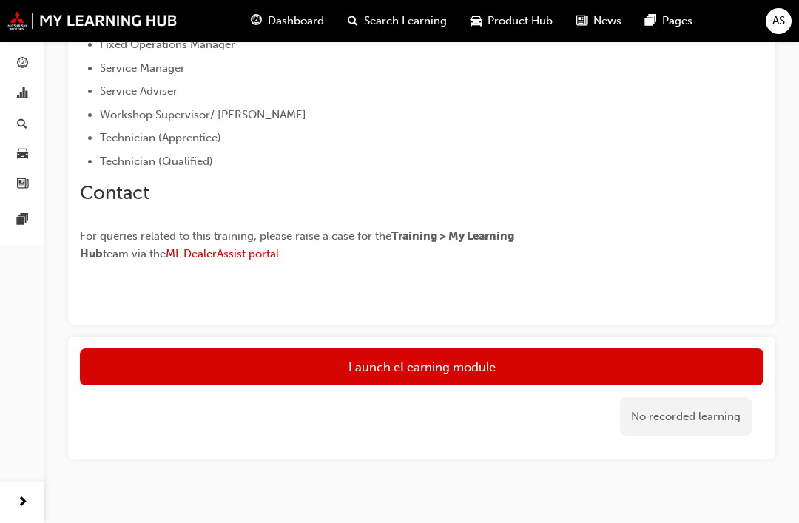
click at [444, 372] on link "Launch eLearning module" at bounding box center [422, 366] width 684 height 37
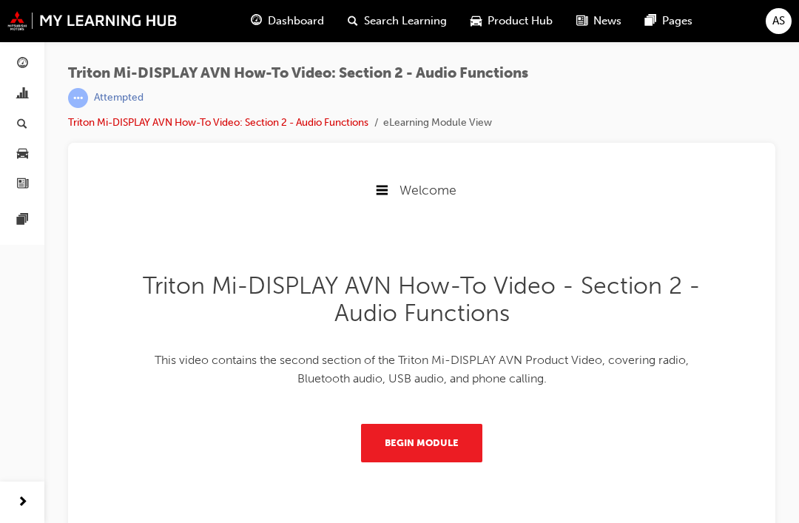
click at [449, 442] on button "Begin Module" at bounding box center [421, 443] width 121 height 38
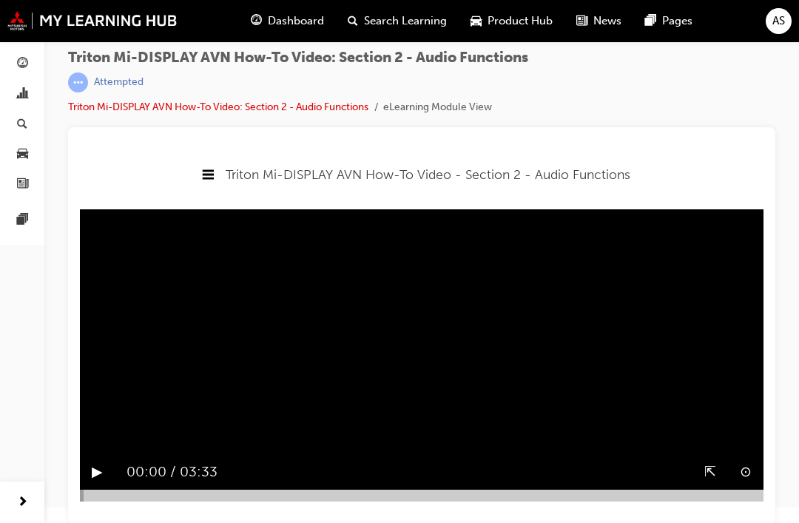
scroll to position [16, 0]
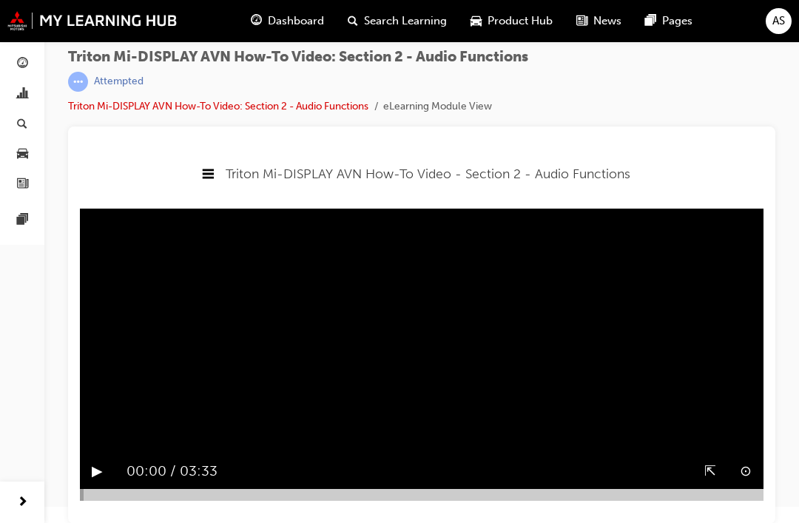
click at [103, 463] on button "▶︎" at bounding box center [97, 471] width 11 height 23
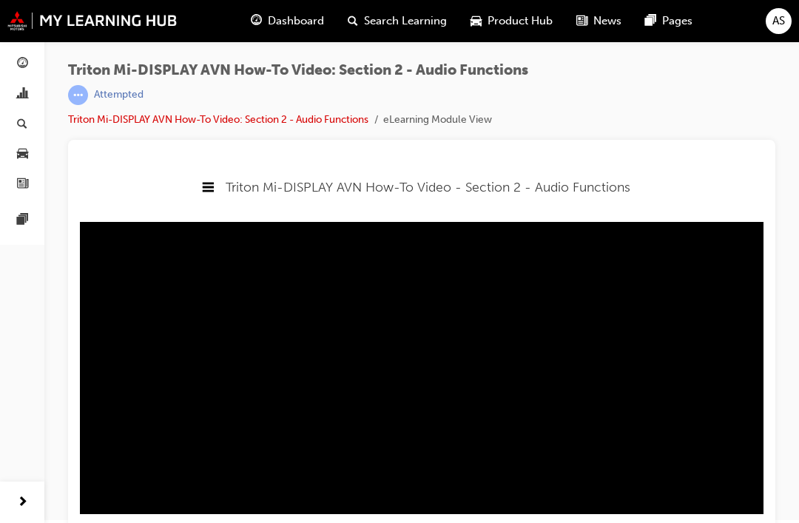
scroll to position [0, 0]
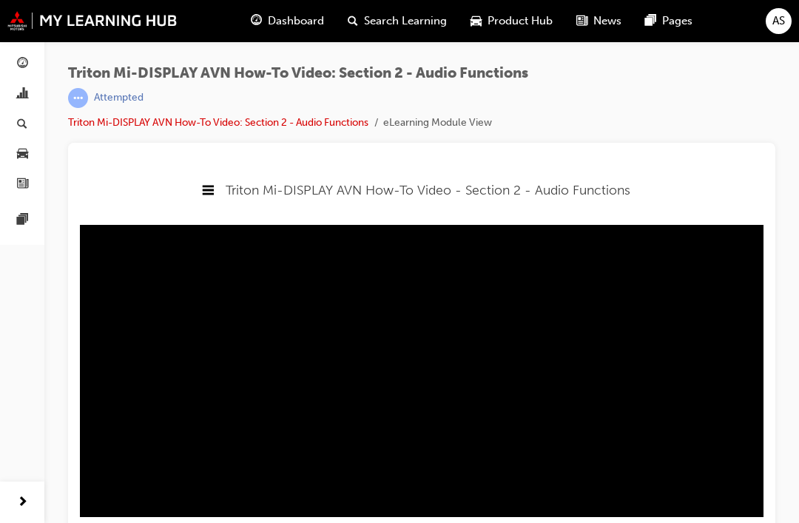
click at [783, 19] on span "AS" at bounding box center [778, 21] width 13 height 17
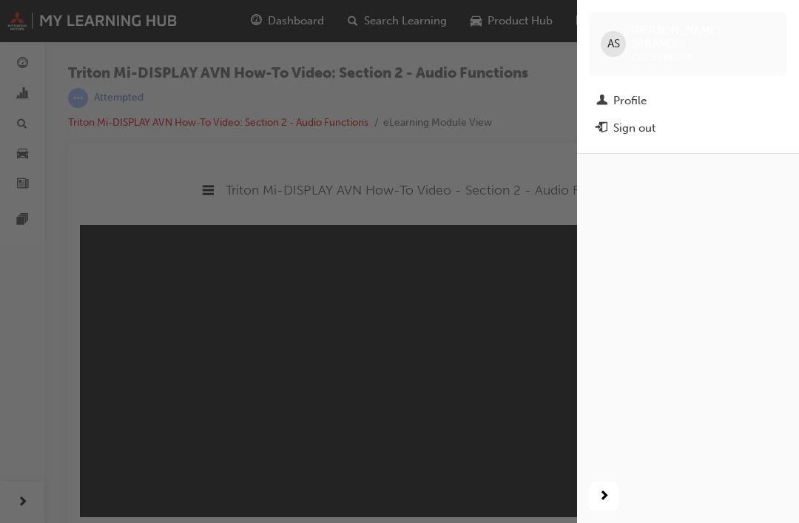
click at [647, 120] on div "Sign out" at bounding box center [634, 128] width 42 height 17
